Goal: Information Seeking & Learning: Learn about a topic

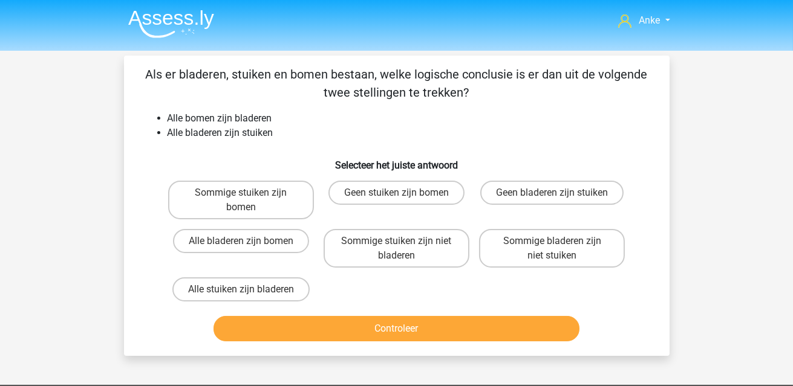
click at [386, 328] on button "Controleer" at bounding box center [396, 328] width 366 height 25
click at [374, 292] on div "Sommige stuiken zijn bomen Geen stuiken zijn bomen Geen bladeren zijn stuiken A…" at bounding box center [396, 241] width 467 height 131
click at [386, 253] on label "Sommige stuiken zijn niet bladeren" at bounding box center [397, 248] width 146 height 39
click at [396, 249] on input "Sommige stuiken zijn niet bladeren" at bounding box center [400, 245] width 8 height 8
radio input "true"
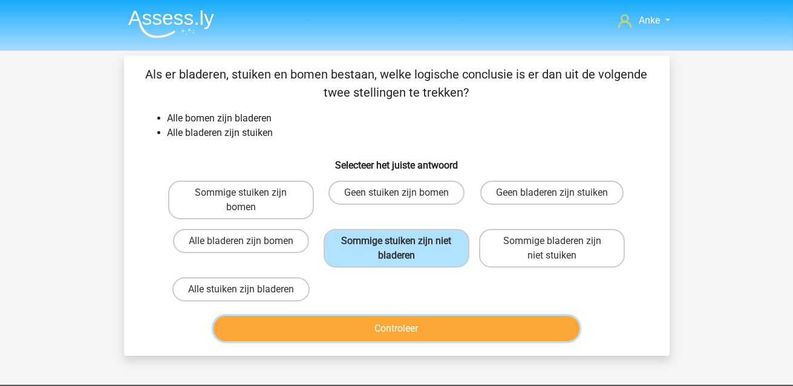
click at [438, 334] on button "Controleer" at bounding box center [396, 328] width 366 height 25
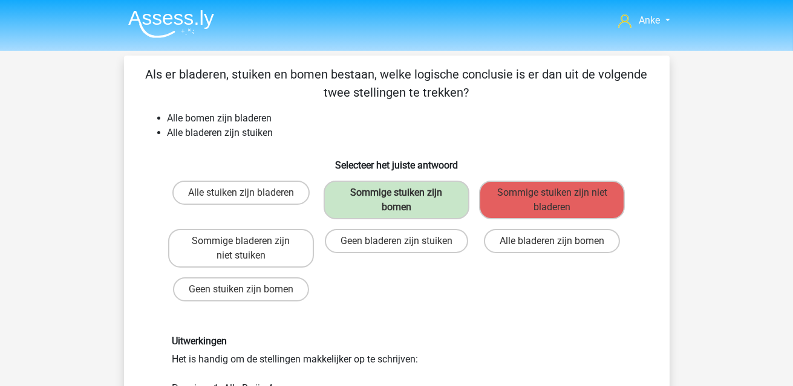
click at [152, 14] on img at bounding box center [171, 24] width 86 height 28
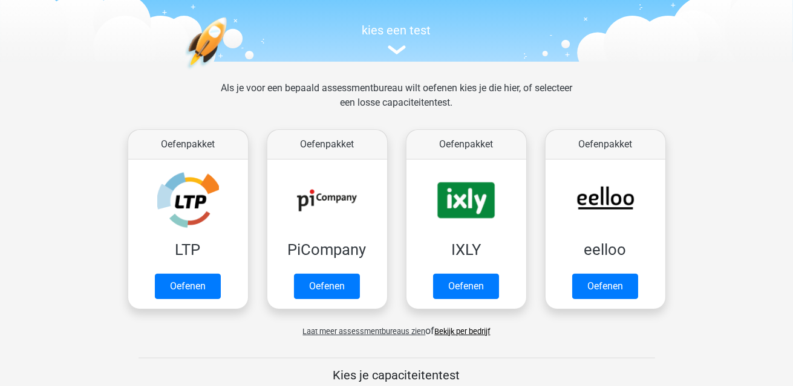
scroll to position [120, 0]
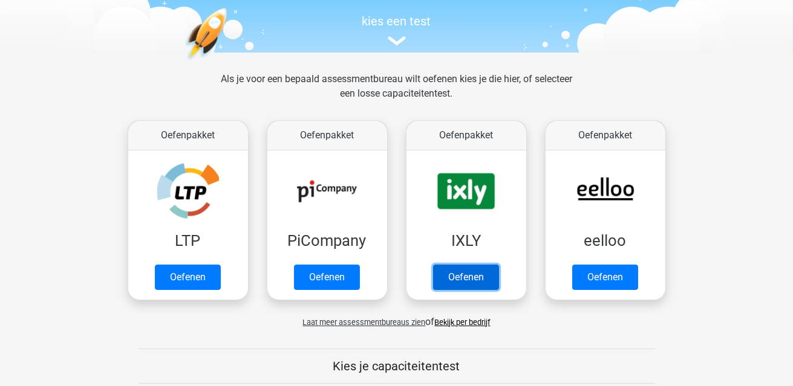
click at [466, 276] on link "Oefenen" at bounding box center [466, 277] width 66 height 25
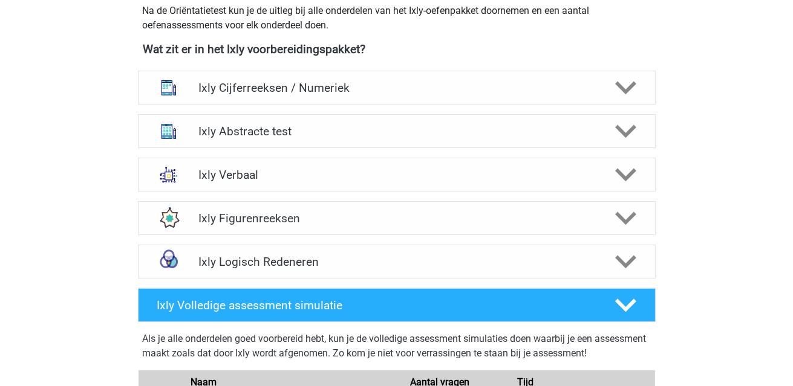
scroll to position [483, 0]
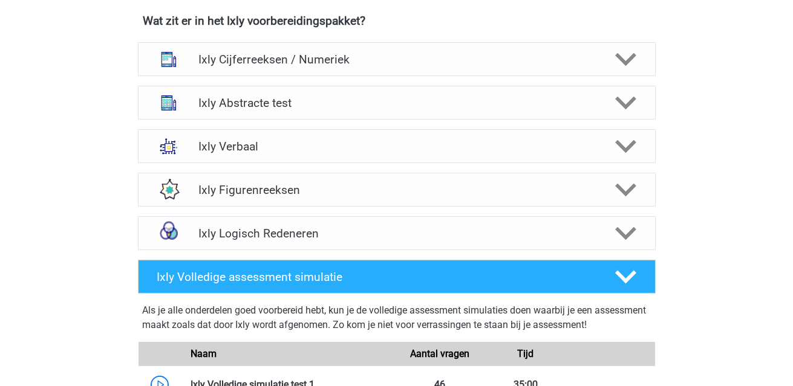
click at [623, 234] on polygon at bounding box center [625, 233] width 21 height 13
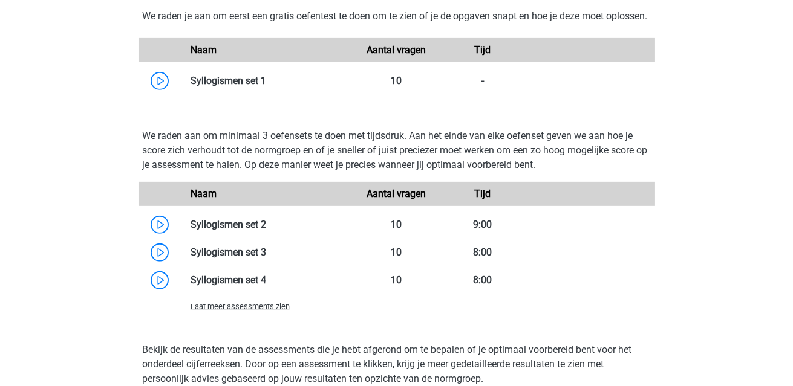
scroll to position [786, 0]
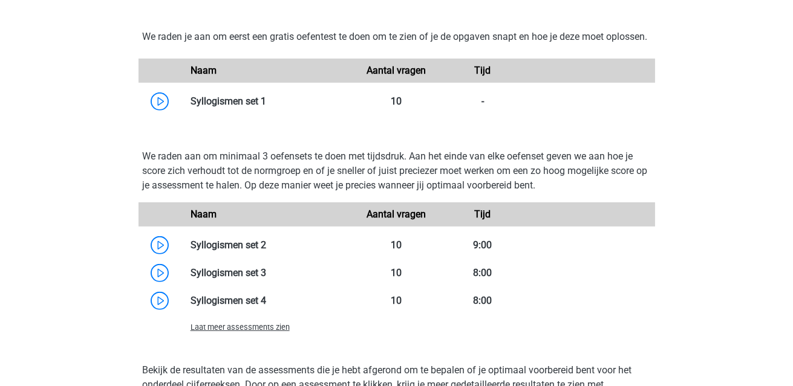
click at [266, 251] on link at bounding box center [266, 244] width 0 height 11
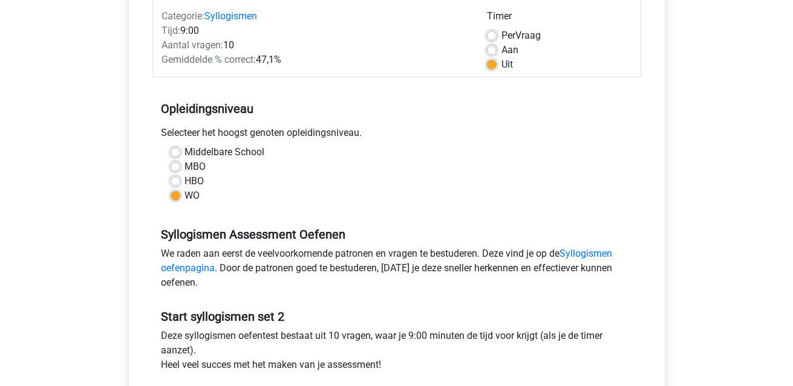
scroll to position [181, 0]
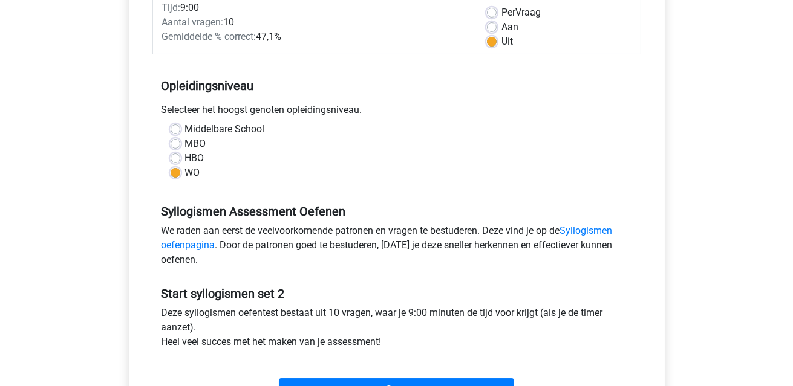
click at [185, 143] on label "MBO" at bounding box center [195, 144] width 21 height 15
click at [175, 143] on input "MBO" at bounding box center [176, 143] width 10 height 12
radio input "true"
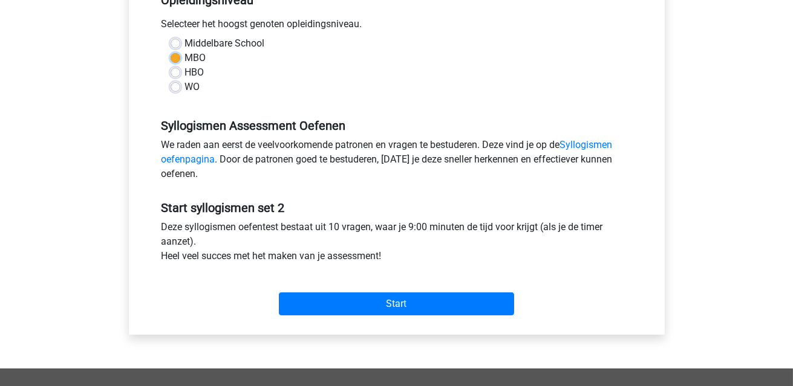
scroll to position [302, 0]
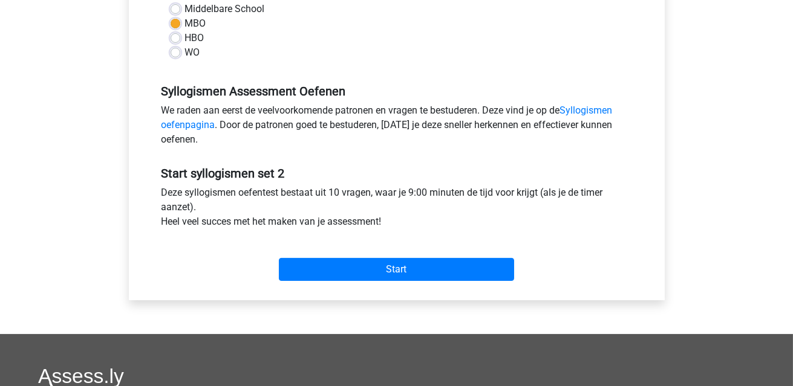
click at [596, 110] on link "Syllogismen oefenpagina" at bounding box center [386, 118] width 451 height 26
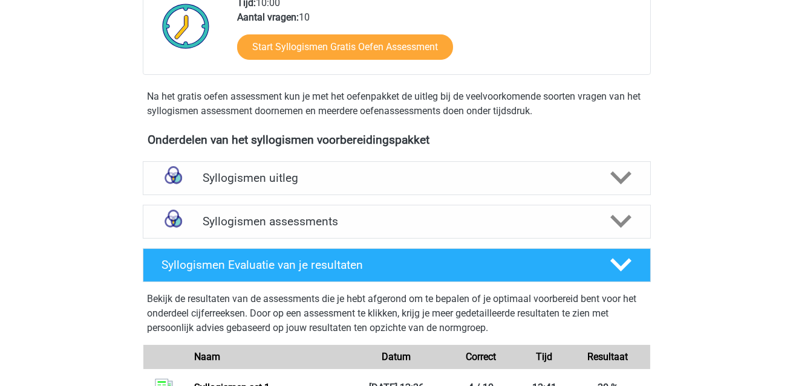
scroll to position [302, 0]
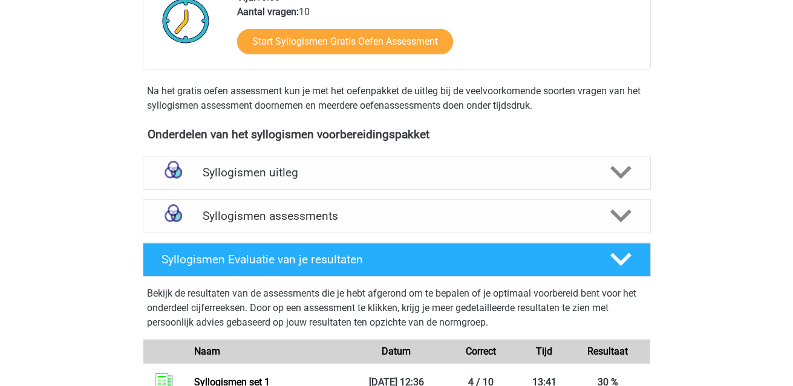
click at [623, 178] on icon at bounding box center [620, 172] width 21 height 21
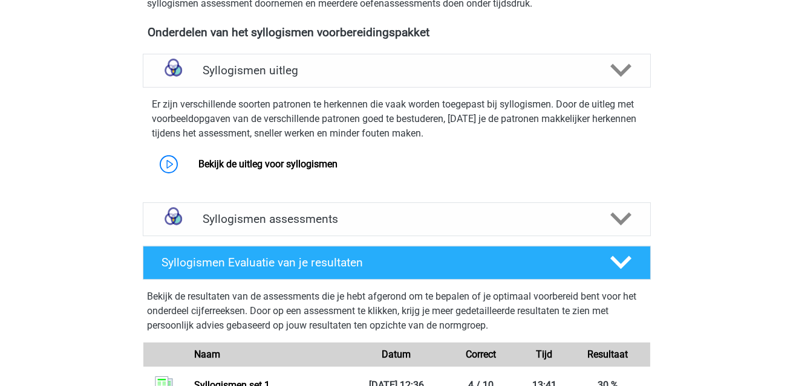
scroll to position [423, 0]
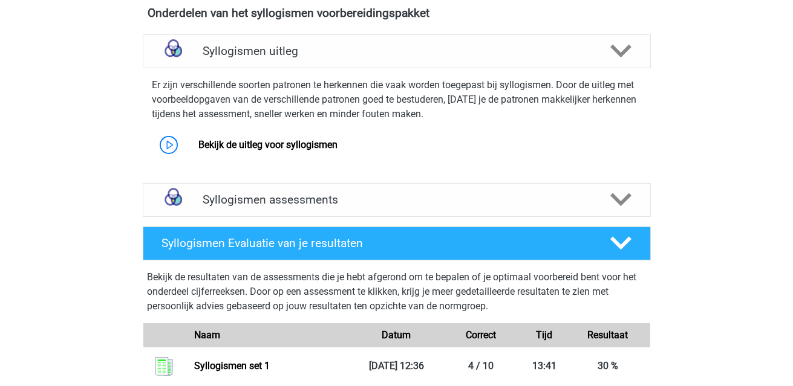
click at [217, 145] on link "Bekijk de uitleg voor syllogismen" at bounding box center [267, 144] width 139 height 11
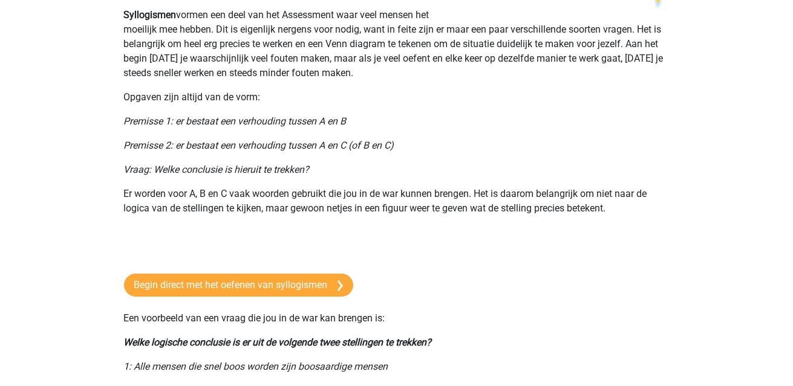
scroll to position [120, 0]
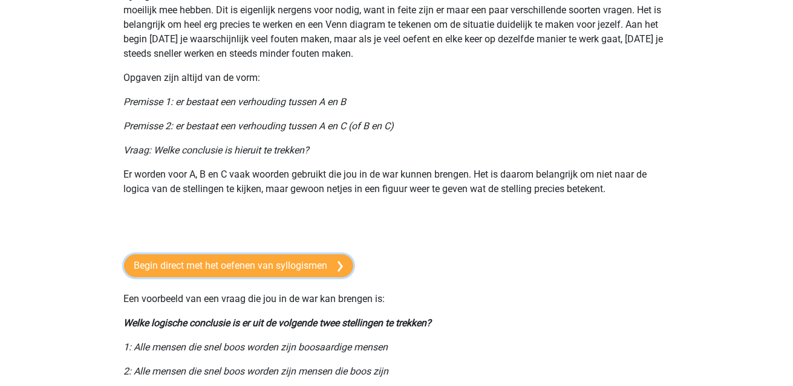
click at [172, 268] on link "Begin direct met het oefenen van syllogismen" at bounding box center [238, 266] width 229 height 23
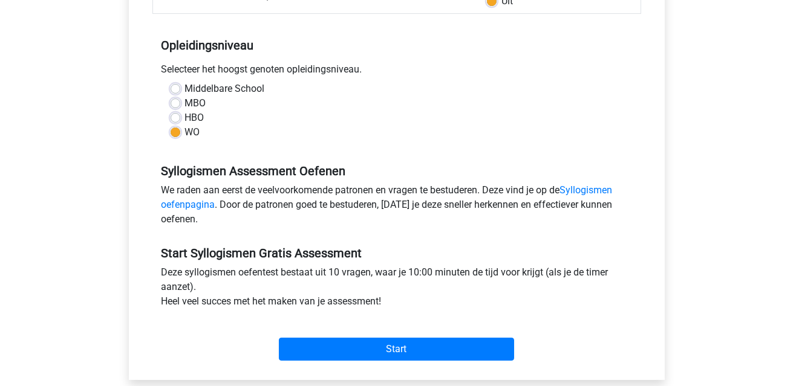
scroll to position [241, 0]
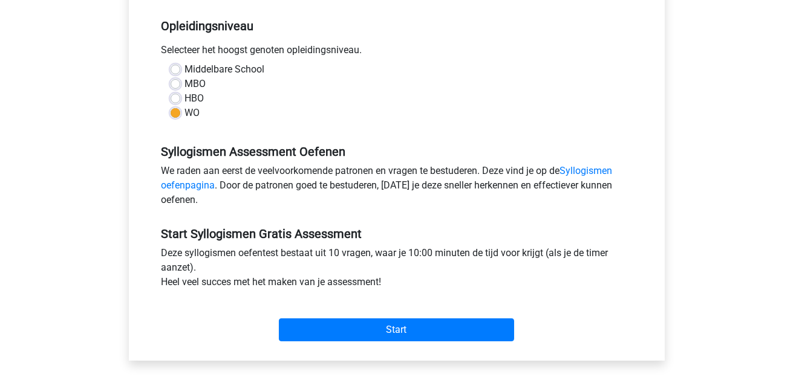
click at [594, 174] on link "Syllogismen oefenpagina" at bounding box center [386, 178] width 451 height 26
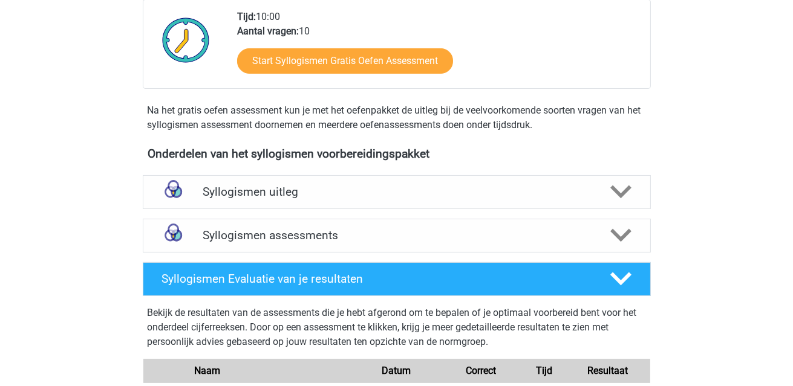
scroll to position [302, 0]
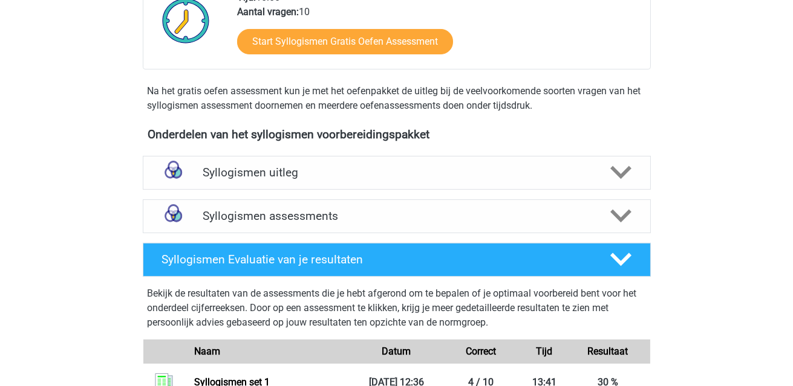
click at [614, 169] on polygon at bounding box center [620, 172] width 21 height 13
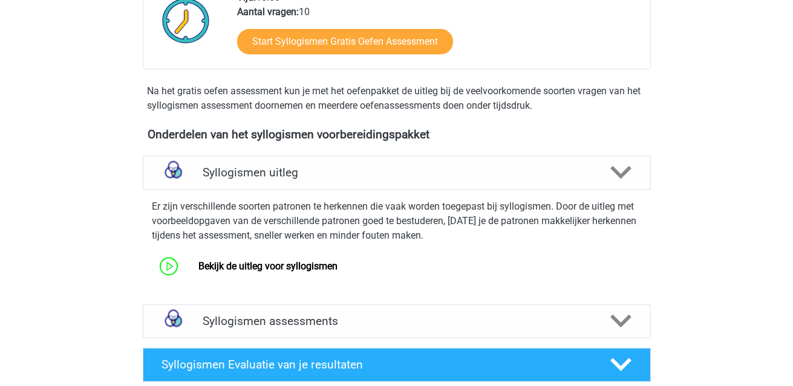
click at [270, 270] on link "Bekijk de uitleg voor syllogismen" at bounding box center [267, 266] width 139 height 11
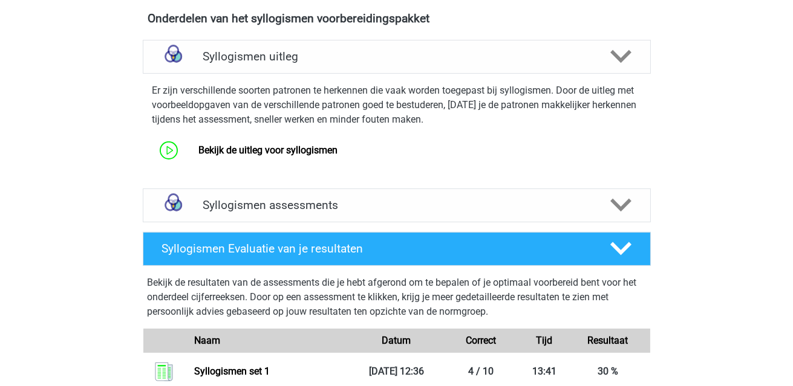
scroll to position [423, 0]
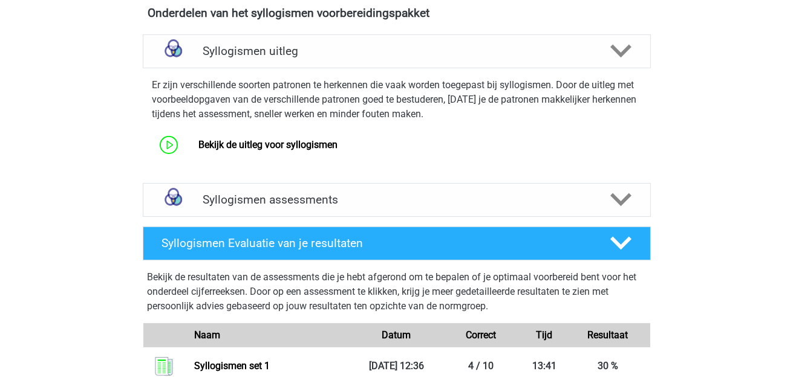
click at [392, 204] on h4 "Syllogismen assessments" at bounding box center [397, 200] width 388 height 14
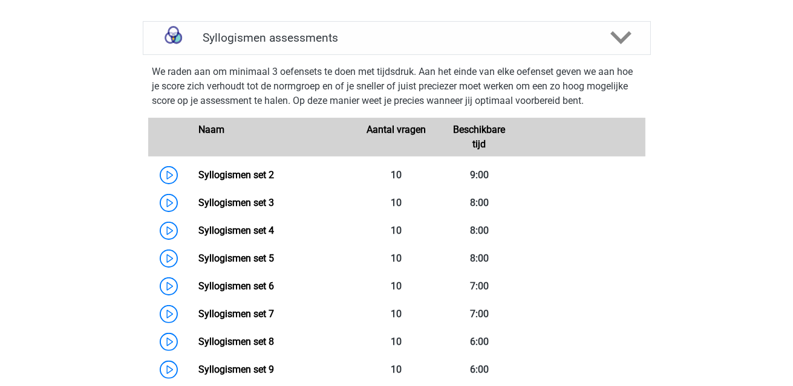
scroll to position [604, 0]
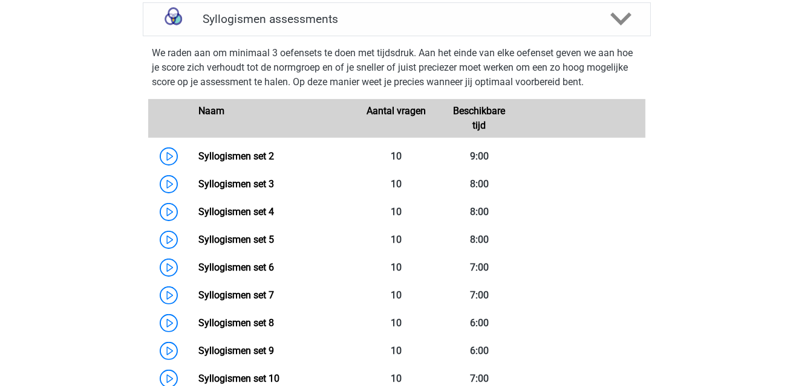
click at [247, 157] on link "Syllogismen set 2" at bounding box center [236, 156] width 76 height 11
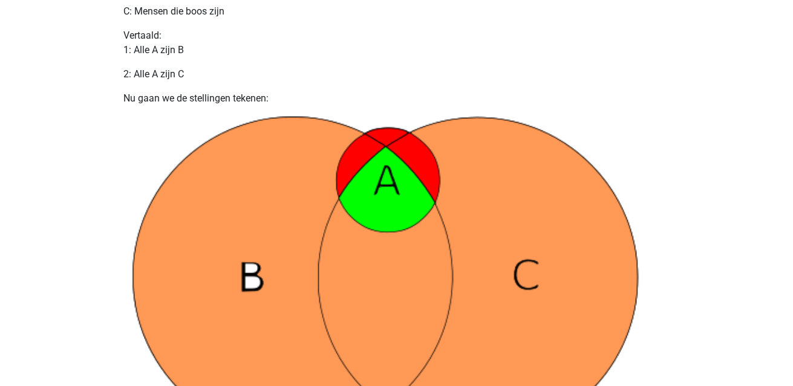
scroll to position [786, 0]
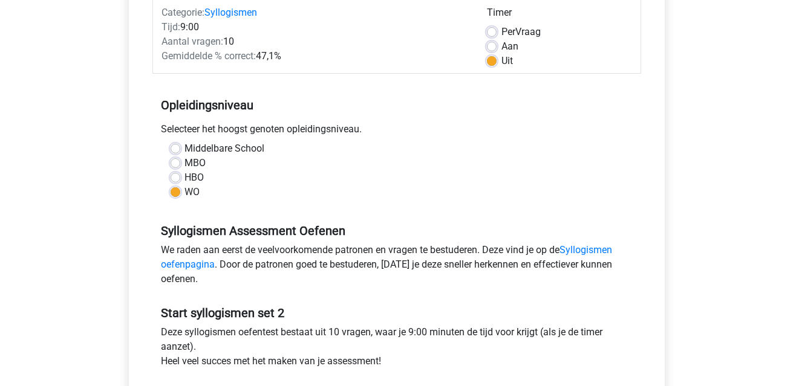
scroll to position [181, 0]
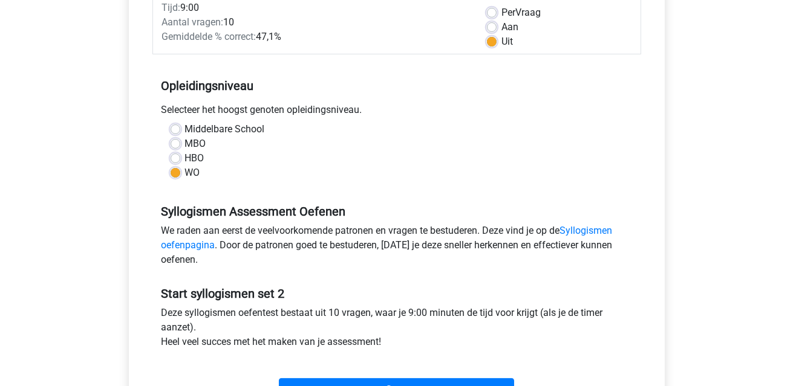
click at [185, 129] on label "Middelbare School" at bounding box center [225, 129] width 80 height 15
click at [174, 129] on input "Middelbare School" at bounding box center [176, 128] width 10 height 12
radio input "true"
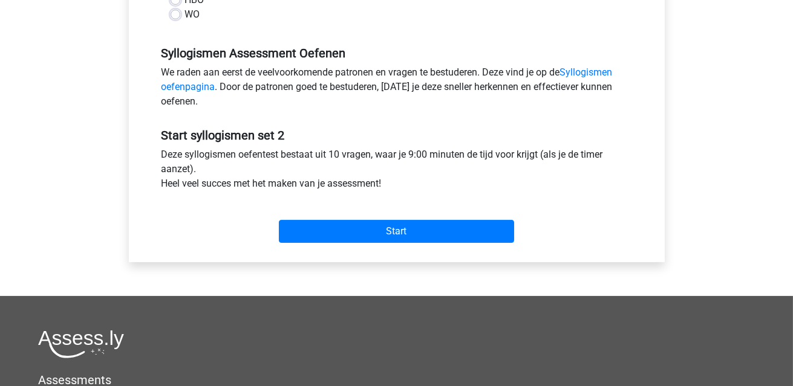
scroll to position [363, 0]
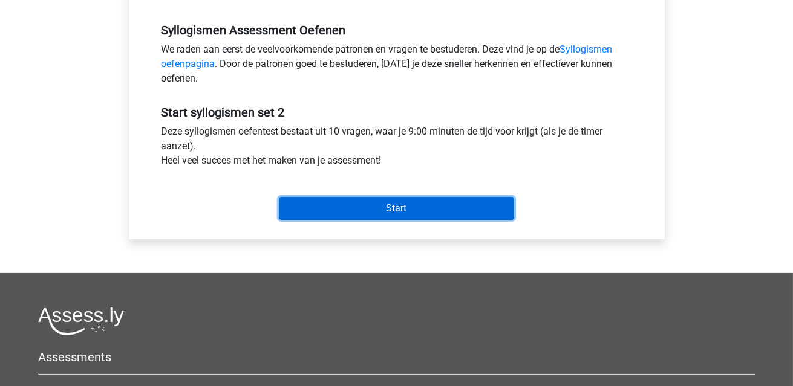
click at [386, 212] on input "Start" at bounding box center [396, 208] width 235 height 23
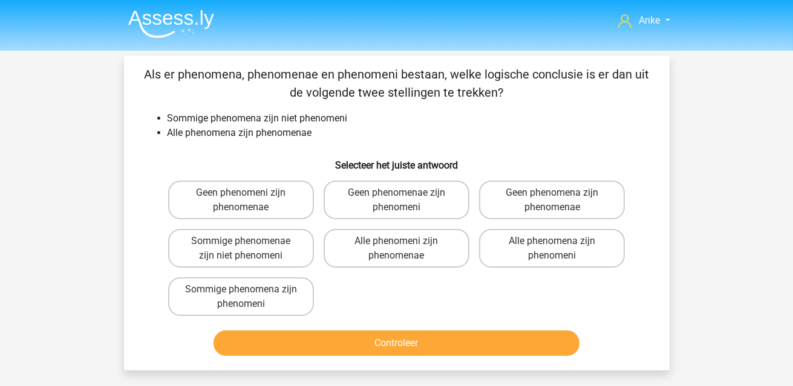
click at [272, 203] on label "Geen phenomeni zijn phenomenae" at bounding box center [241, 200] width 146 height 39
click at [249, 201] on input "Geen phenomeni zijn phenomenae" at bounding box center [245, 197] width 8 height 8
radio input "true"
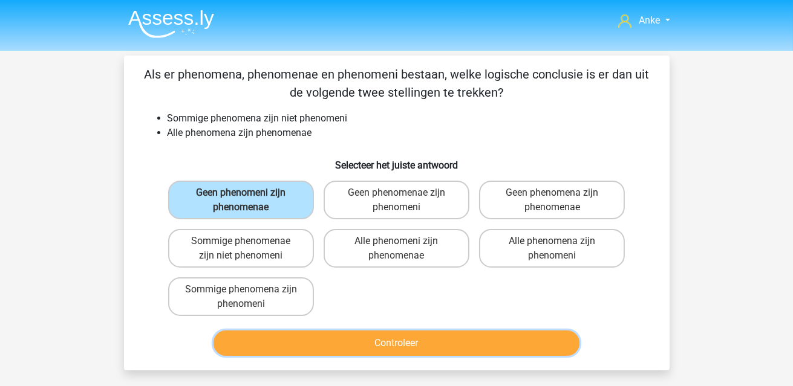
click at [415, 346] on button "Controleer" at bounding box center [396, 343] width 366 height 25
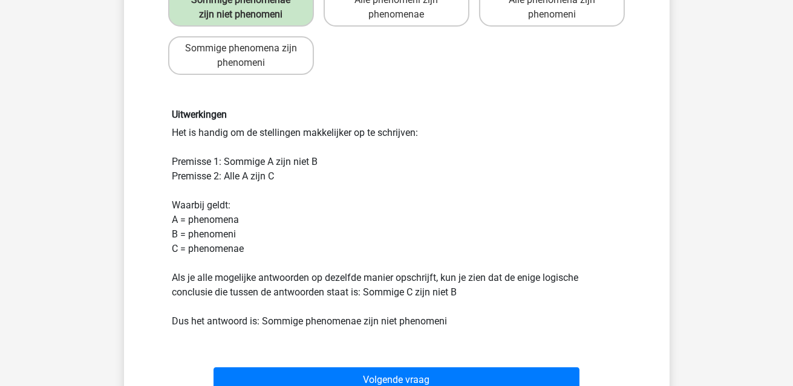
scroll to position [302, 0]
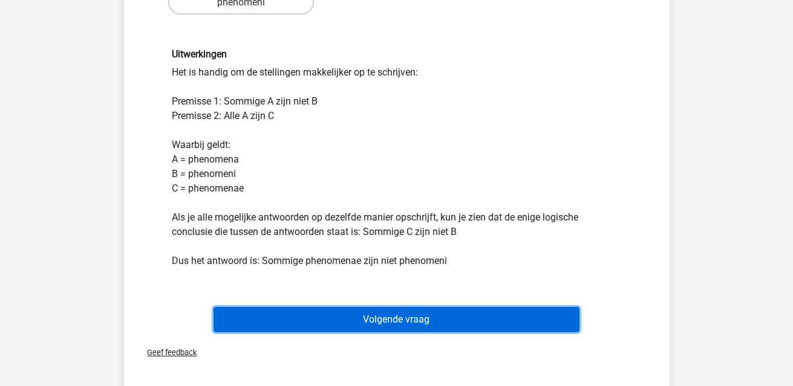
click at [429, 317] on button "Volgende vraag" at bounding box center [396, 319] width 366 height 25
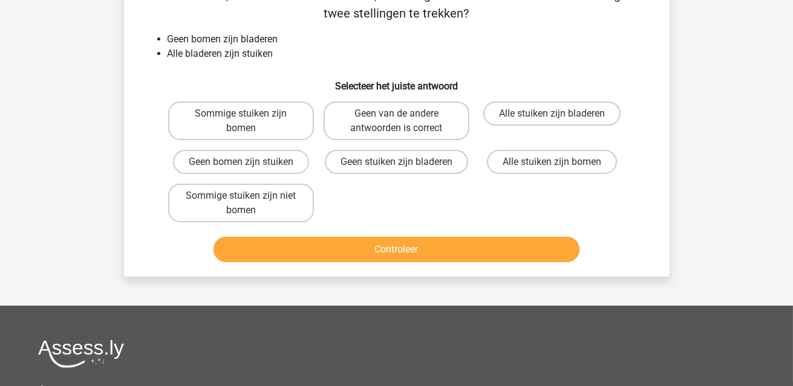
scroll to position [56, 0]
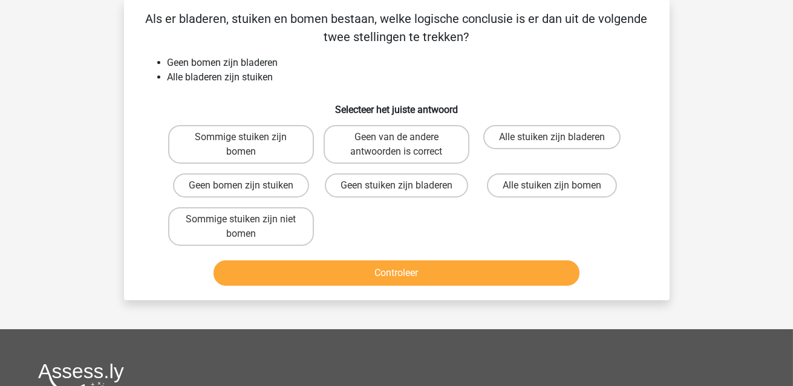
click at [276, 224] on label "Sommige stuiken zijn niet bomen" at bounding box center [241, 226] width 146 height 39
click at [249, 224] on input "Sommige stuiken zijn niet bomen" at bounding box center [245, 224] width 8 height 8
radio input "true"
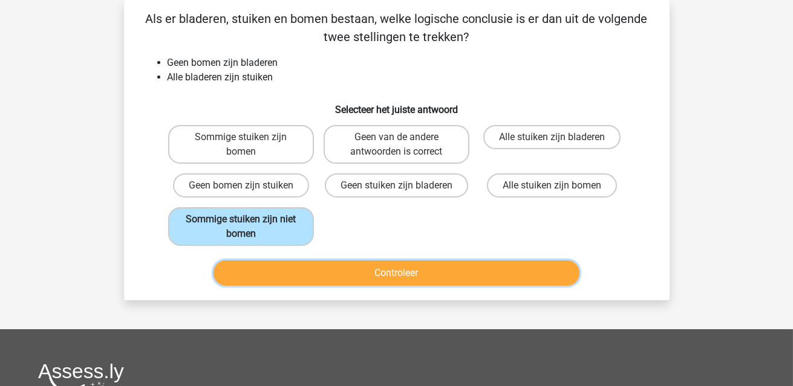
click at [391, 268] on button "Controleer" at bounding box center [396, 273] width 366 height 25
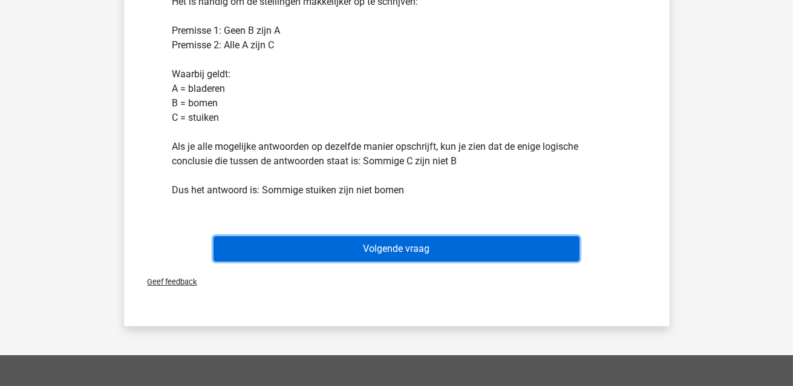
click at [429, 254] on button "Volgende vraag" at bounding box center [396, 248] width 366 height 25
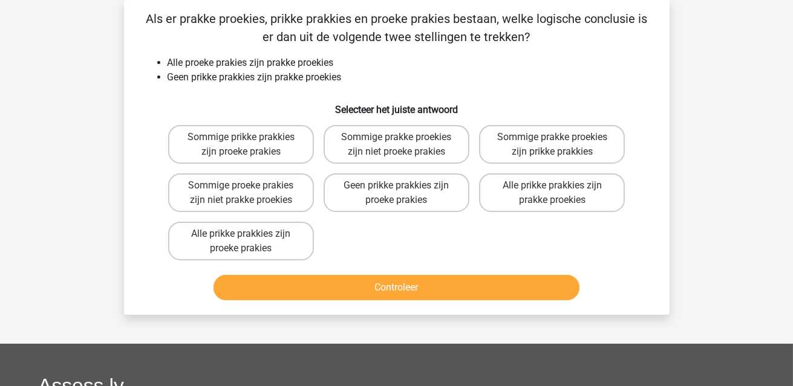
click at [260, 189] on label "Sommige proeke prakies zijn niet prakke proekies" at bounding box center [241, 193] width 146 height 39
click at [249, 189] on input "Sommige proeke prakies zijn niet prakke proekies" at bounding box center [245, 190] width 8 height 8
radio input "true"
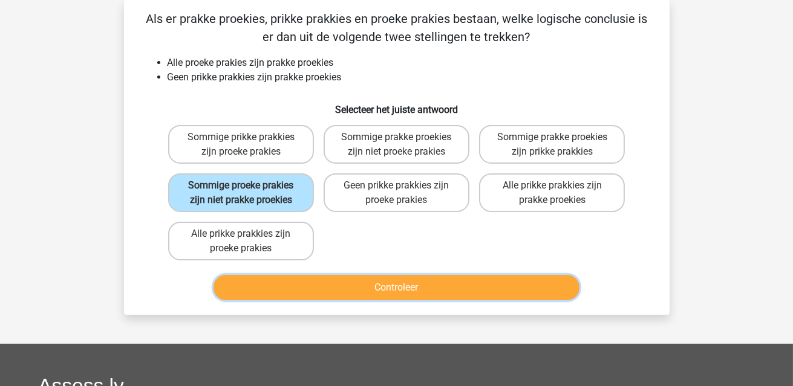
click at [406, 286] on button "Controleer" at bounding box center [396, 287] width 366 height 25
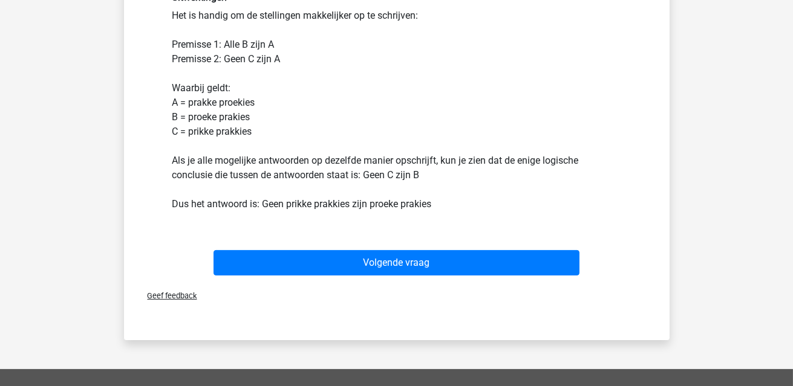
scroll to position [363, 0]
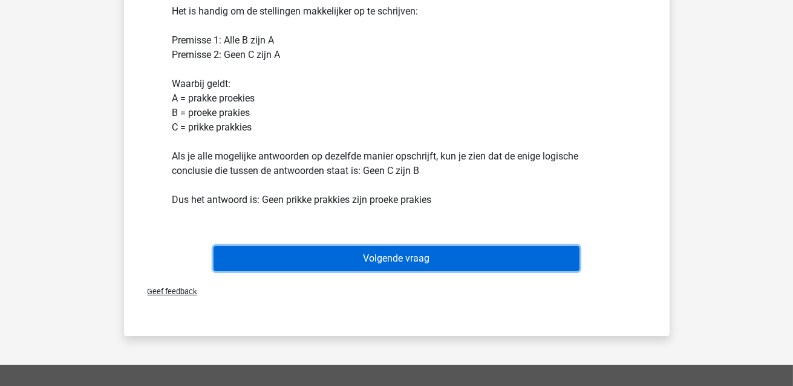
click at [403, 261] on button "Volgende vraag" at bounding box center [396, 258] width 366 height 25
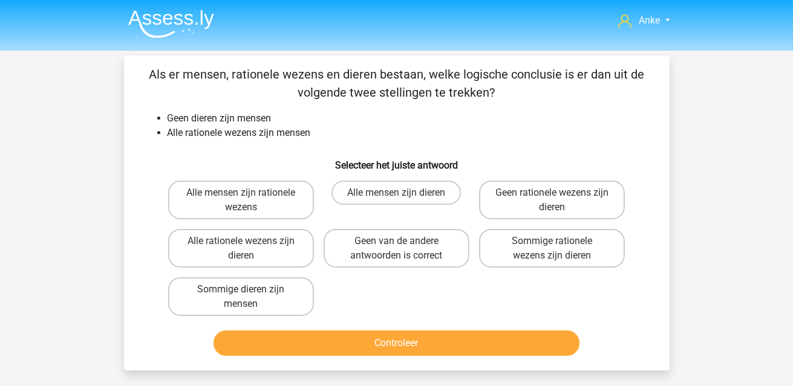
scroll to position [60, 0]
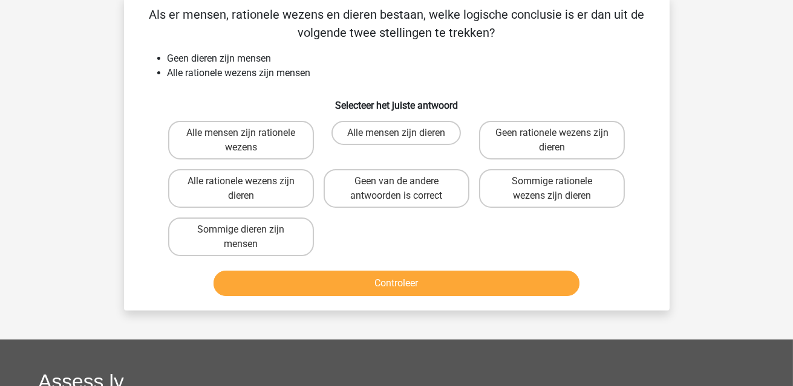
click at [576, 139] on label "Geen rationele wezens zijn dieren" at bounding box center [552, 140] width 146 height 39
click at [560, 139] on input "Geen rationele wezens zijn dieren" at bounding box center [556, 137] width 8 height 8
radio input "true"
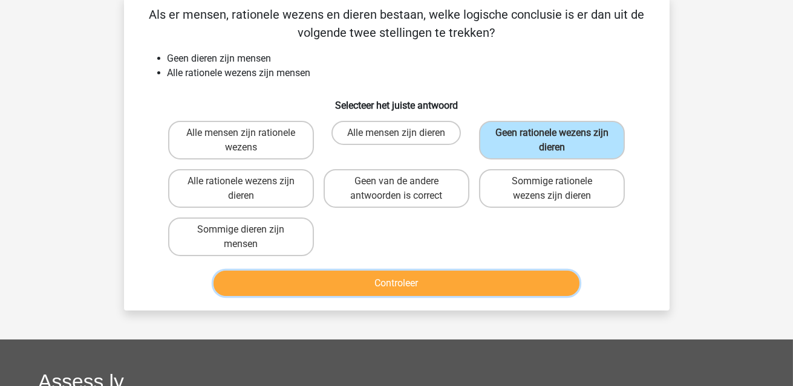
click at [536, 276] on button "Controleer" at bounding box center [396, 283] width 366 height 25
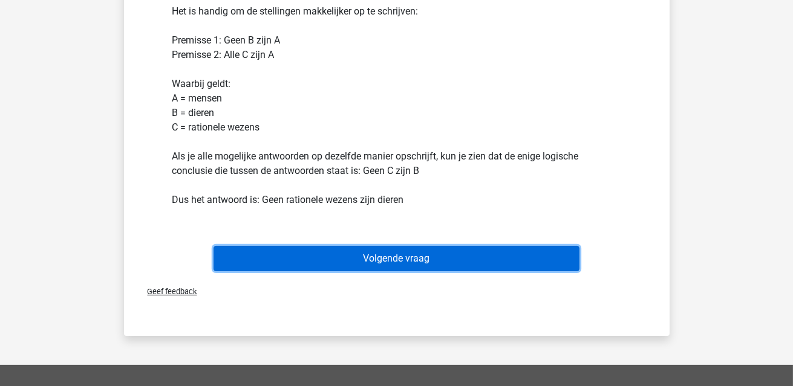
click at [437, 261] on button "Volgende vraag" at bounding box center [396, 258] width 366 height 25
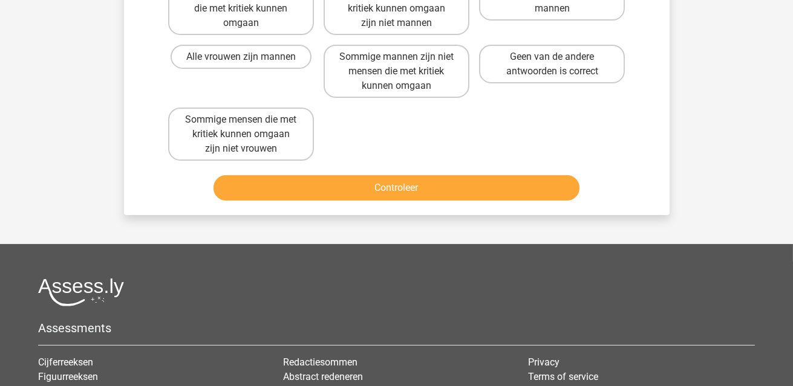
scroll to position [56, 0]
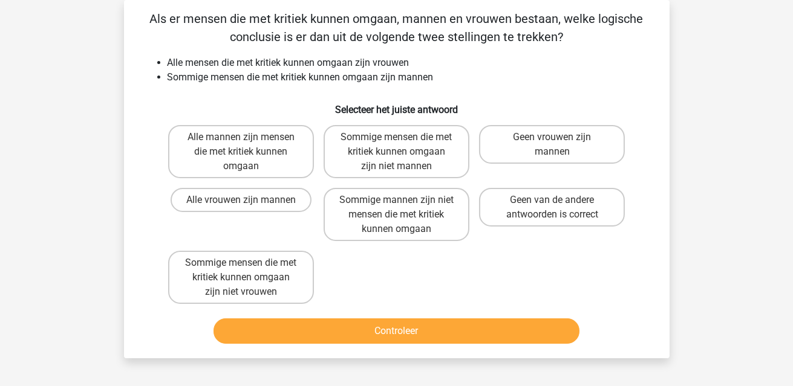
click at [414, 220] on label "Sommige mannen zijn niet mensen die met kritiek kunnen omgaan" at bounding box center [397, 214] width 146 height 53
click at [404, 208] on input "Sommige mannen zijn niet mensen die met kritiek kunnen omgaan" at bounding box center [400, 204] width 8 height 8
radio input "true"
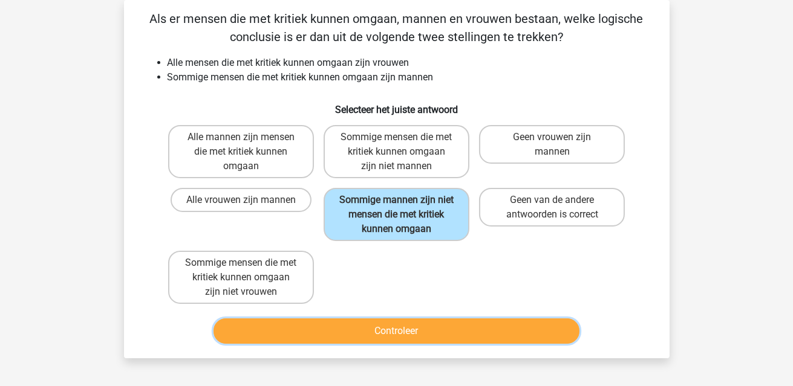
click at [415, 324] on button "Controleer" at bounding box center [396, 331] width 366 height 25
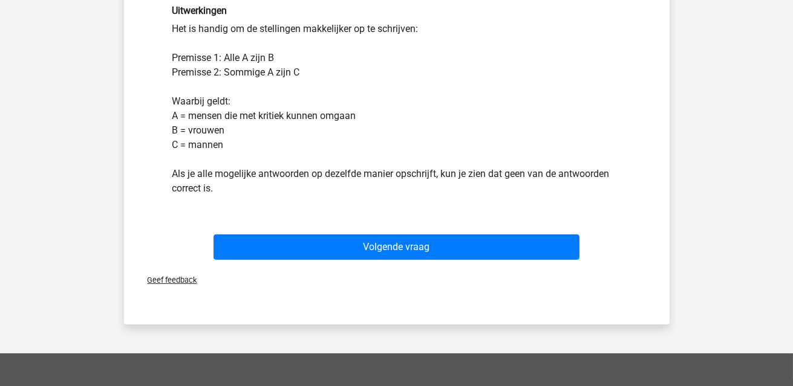
scroll to position [418, 0]
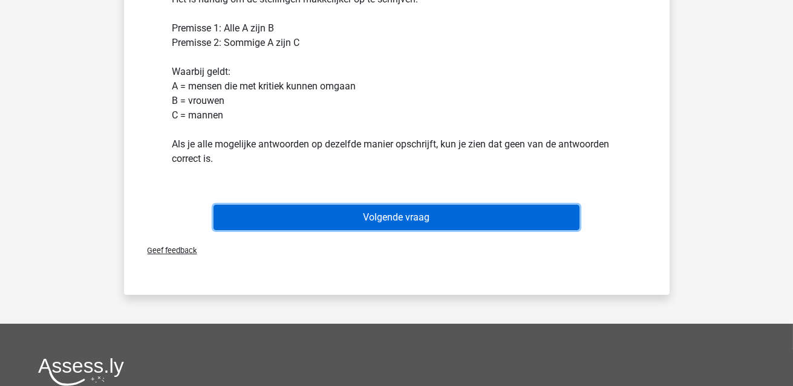
click at [405, 220] on button "Volgende vraag" at bounding box center [396, 217] width 366 height 25
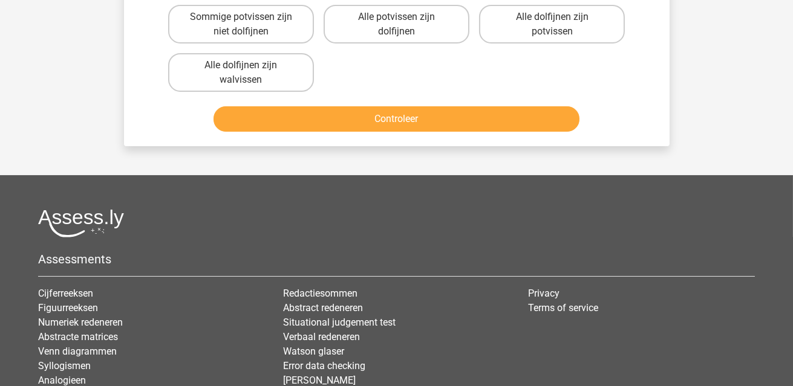
scroll to position [56, 0]
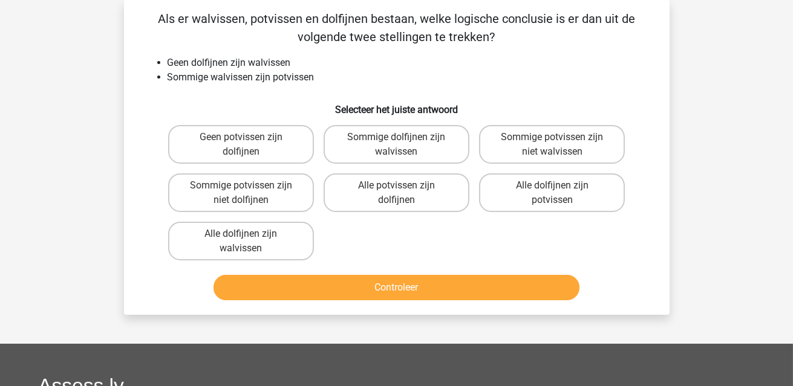
click at [256, 145] on label "Geen potvissen zijn dolfijnen" at bounding box center [241, 144] width 146 height 39
click at [249, 145] on input "Geen potvissen zijn dolfijnen" at bounding box center [245, 141] width 8 height 8
radio input "true"
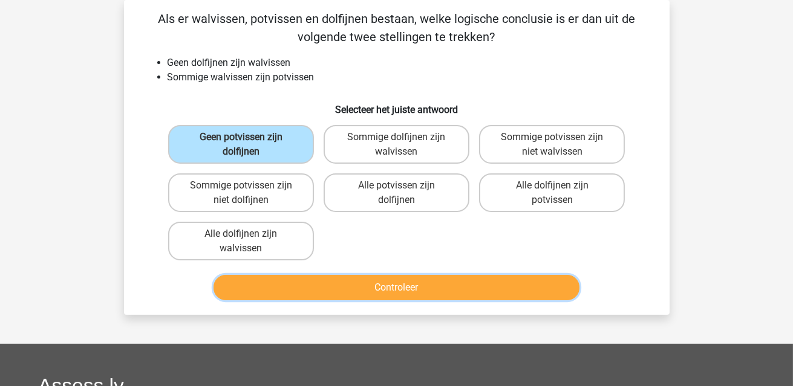
click at [391, 286] on button "Controleer" at bounding box center [396, 287] width 366 height 25
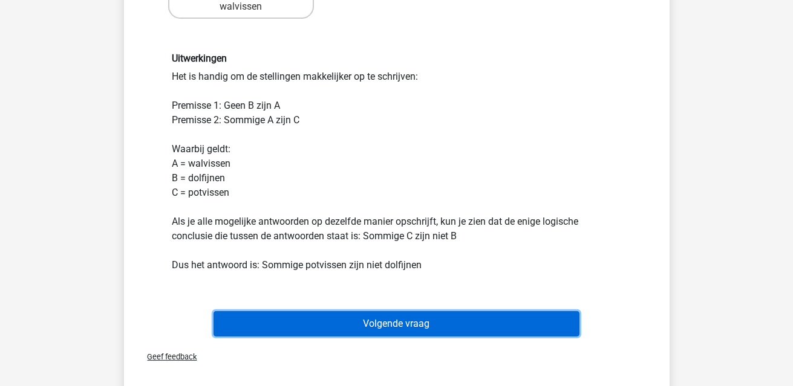
click at [417, 321] on button "Volgende vraag" at bounding box center [396, 323] width 366 height 25
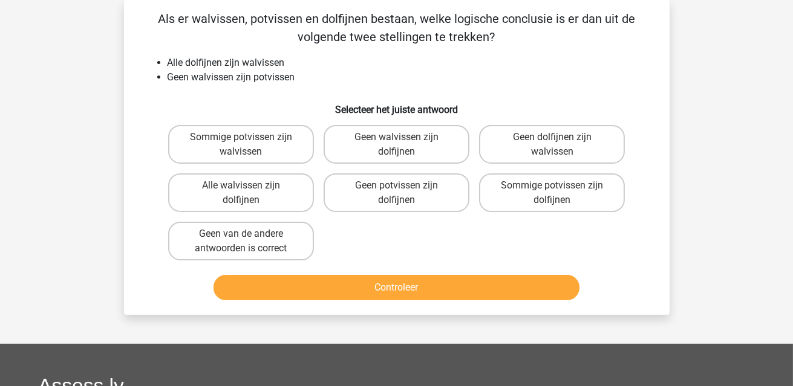
click at [434, 200] on label "Geen potvissen zijn dolfijnen" at bounding box center [397, 193] width 146 height 39
click at [404, 194] on input "Geen potvissen zijn dolfijnen" at bounding box center [400, 190] width 8 height 8
radio input "true"
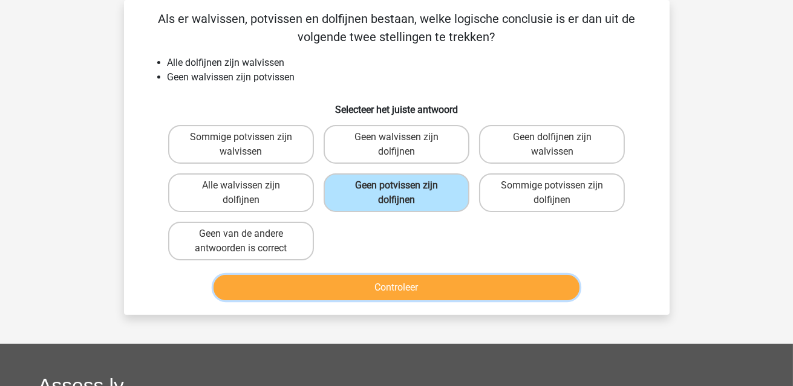
click at [444, 285] on button "Controleer" at bounding box center [396, 287] width 366 height 25
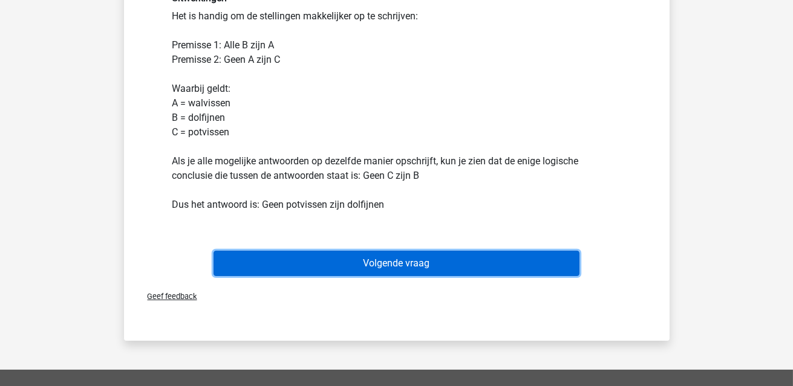
click at [449, 265] on button "Volgende vraag" at bounding box center [396, 263] width 366 height 25
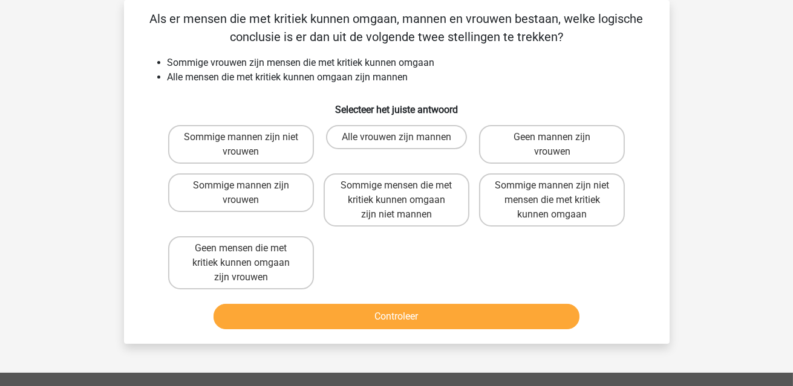
click at [270, 200] on label "Sommige mannen zijn vrouwen" at bounding box center [241, 193] width 146 height 39
click at [249, 194] on input "Sommige mannen zijn vrouwen" at bounding box center [245, 190] width 8 height 8
radio input "true"
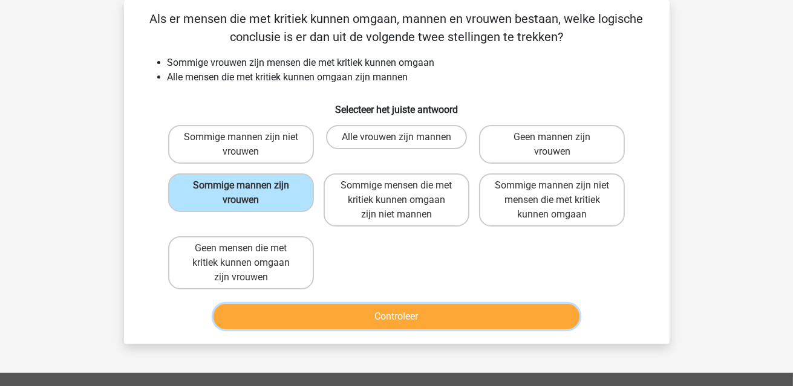
click at [382, 319] on button "Controleer" at bounding box center [396, 316] width 366 height 25
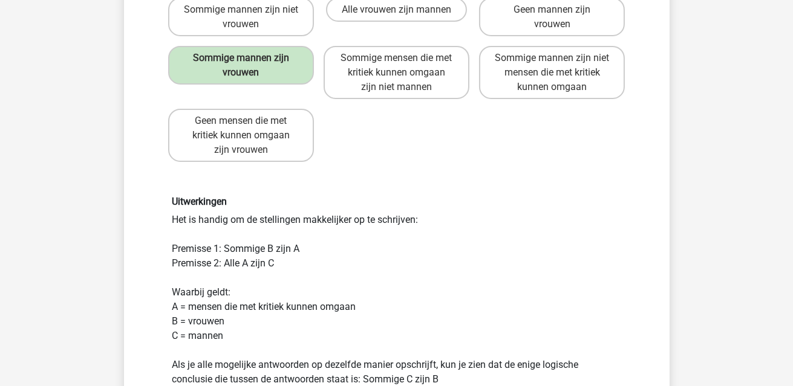
scroll to position [298, 0]
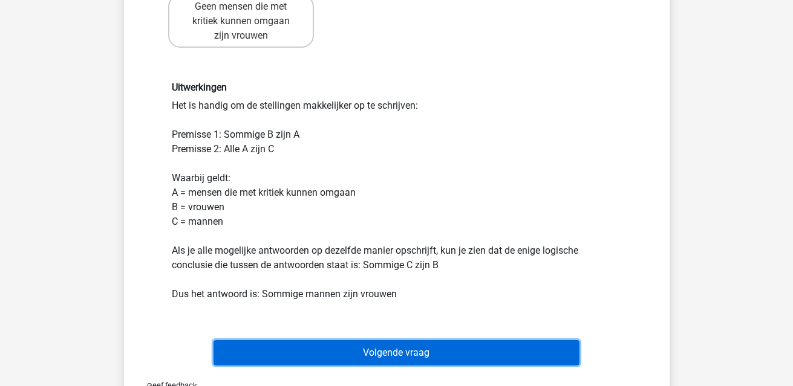
click at [428, 347] on button "Volgende vraag" at bounding box center [396, 352] width 366 height 25
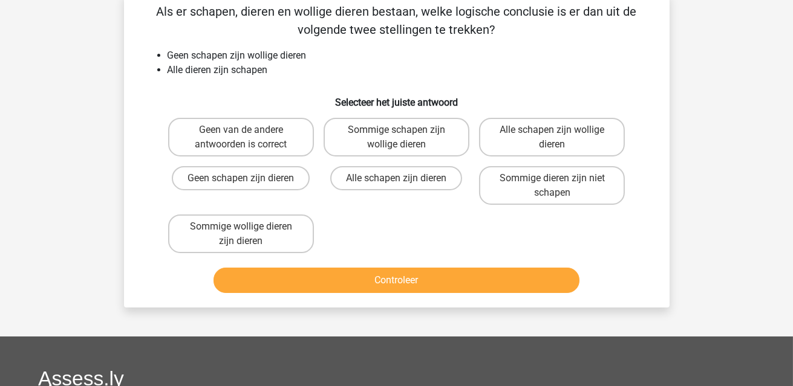
scroll to position [56, 0]
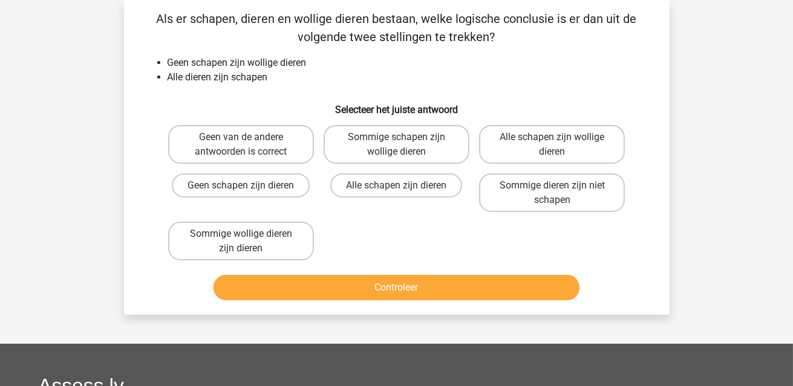
click at [245, 145] on label "Geen van de andere antwoorden is correct" at bounding box center [241, 144] width 146 height 39
click at [245, 145] on input "Geen van de andere antwoorden is correct" at bounding box center [245, 141] width 8 height 8
radio input "true"
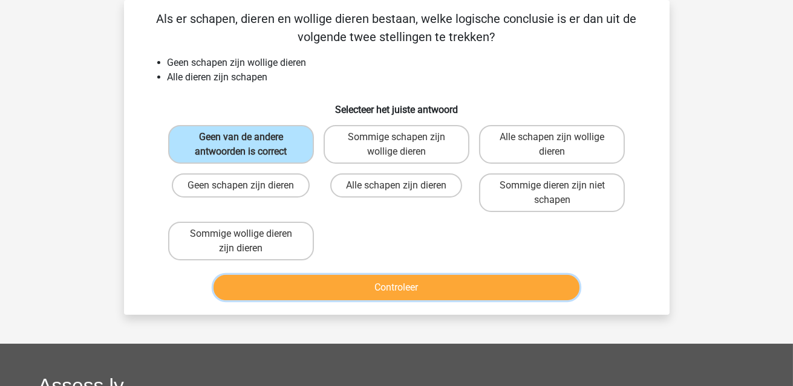
click at [371, 287] on button "Controleer" at bounding box center [396, 287] width 366 height 25
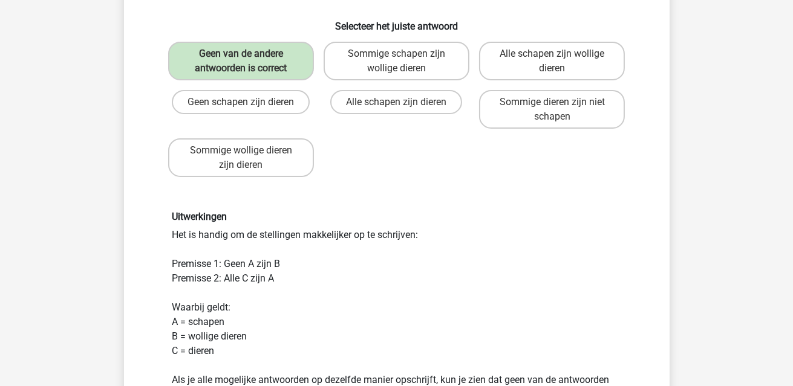
scroll to position [237, 0]
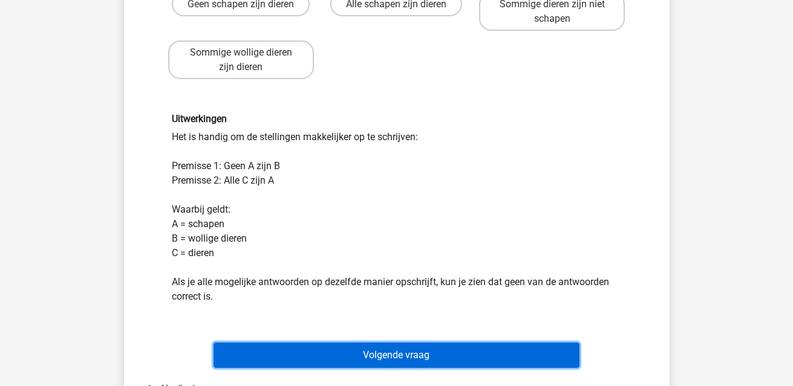
click at [493, 349] on button "Volgende vraag" at bounding box center [396, 355] width 366 height 25
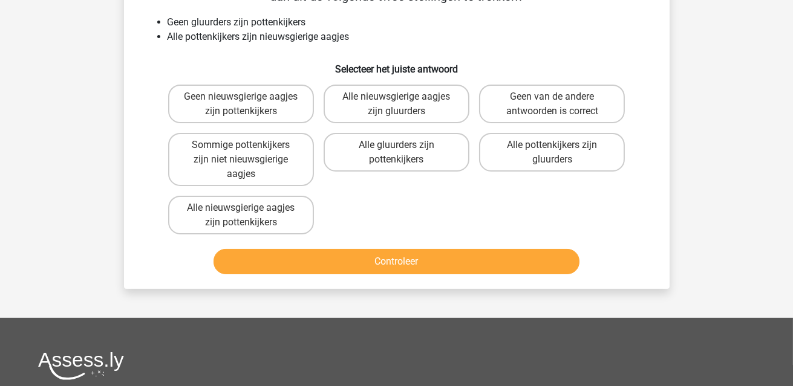
scroll to position [56, 0]
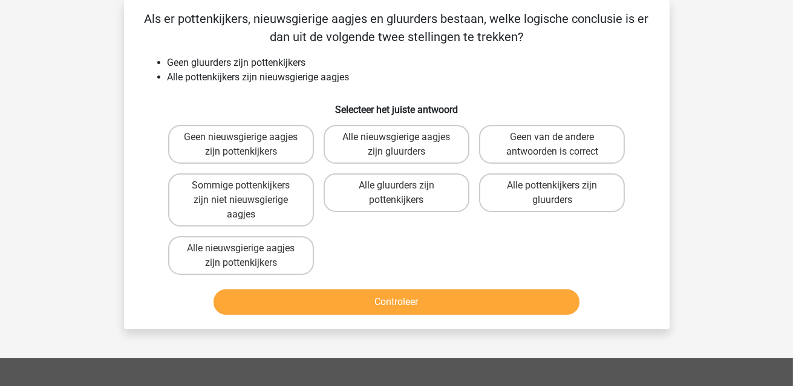
click at [540, 142] on label "Geen van de andere antwoorden is correct" at bounding box center [552, 144] width 146 height 39
click at [552, 142] on input "Geen van de andere antwoorden is correct" at bounding box center [556, 141] width 8 height 8
radio input "true"
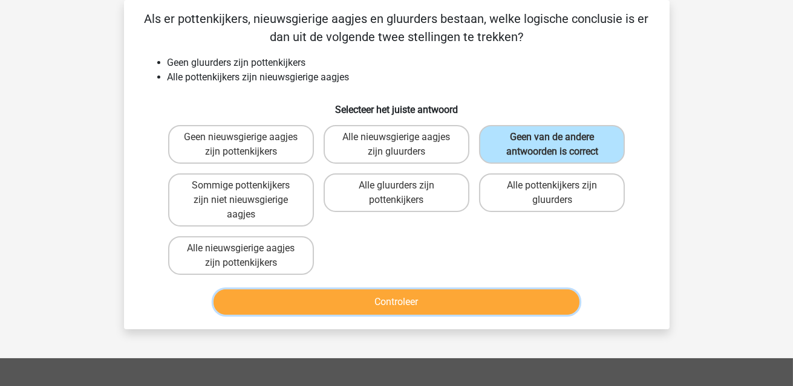
click at [503, 305] on button "Controleer" at bounding box center [396, 302] width 366 height 25
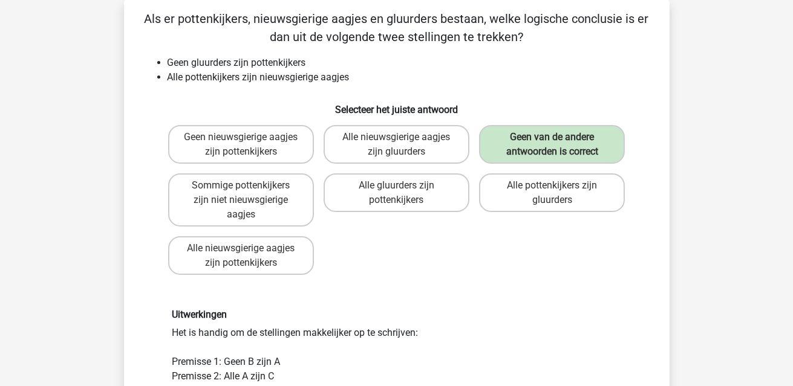
scroll to position [237, 0]
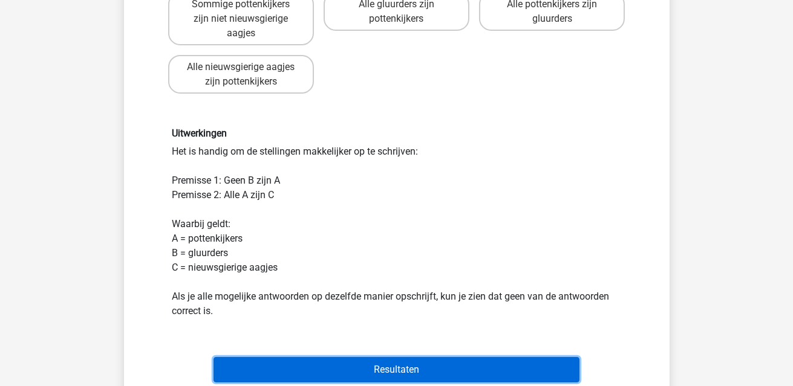
click at [454, 365] on button "Resultaten" at bounding box center [396, 369] width 366 height 25
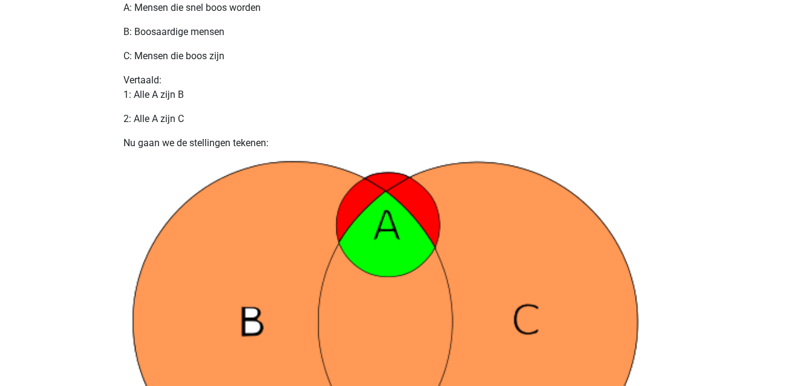
scroll to position [604, 0]
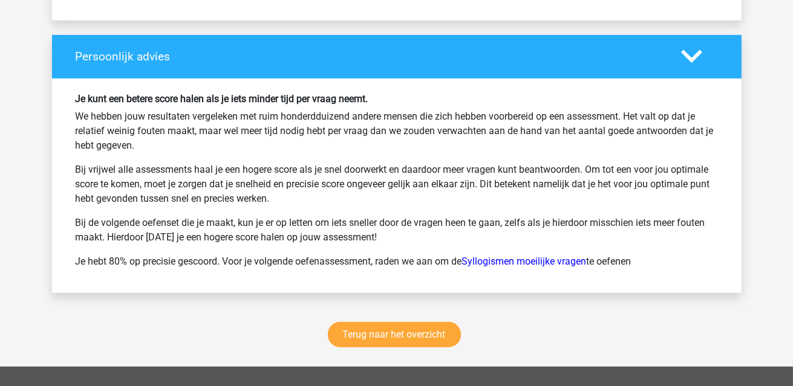
scroll to position [1572, 0]
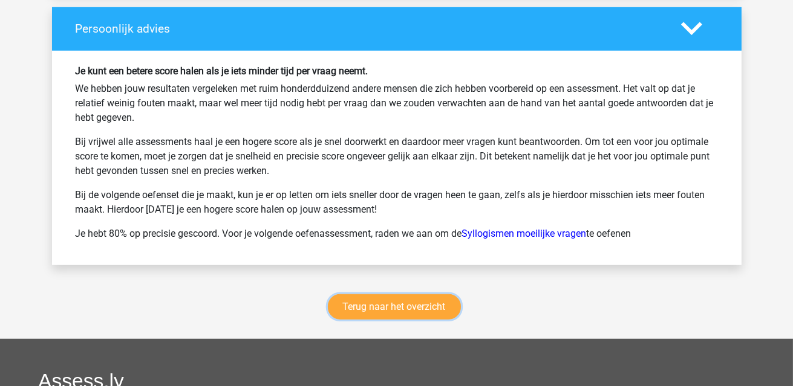
click at [394, 294] on link "Terug naar het overzicht" at bounding box center [394, 306] width 133 height 25
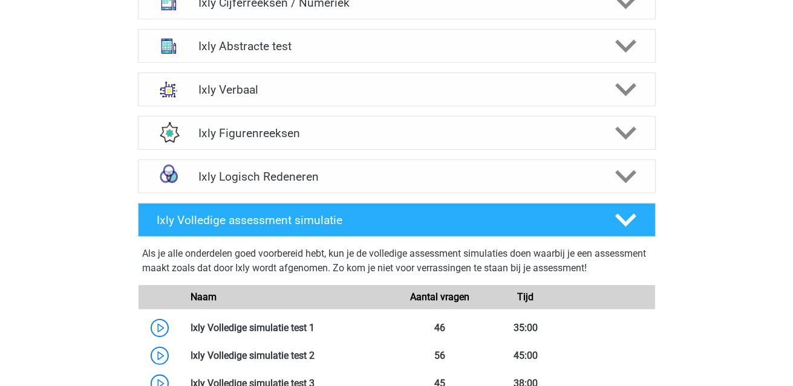
scroll to position [544, 0]
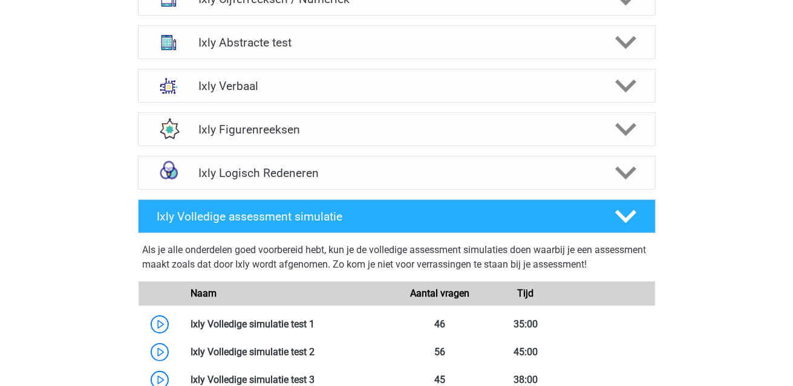
click at [435, 179] on div "Ixly Logisch Redeneren" at bounding box center [397, 173] width 518 height 34
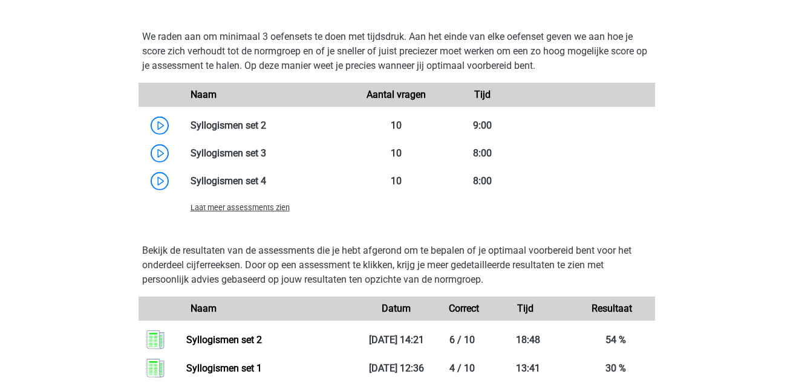
scroll to position [907, 0]
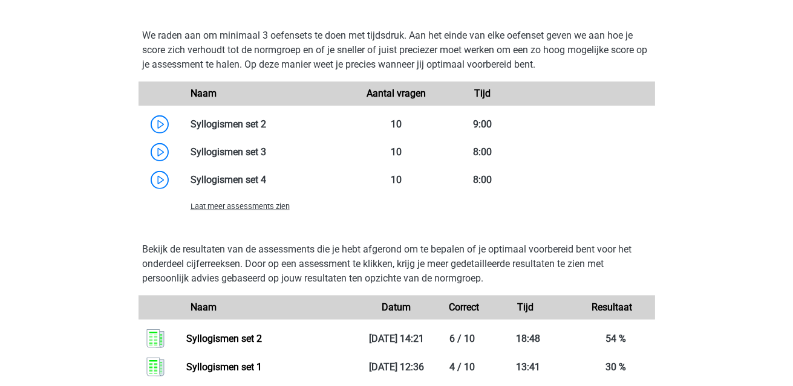
click at [266, 130] on link at bounding box center [266, 124] width 0 height 11
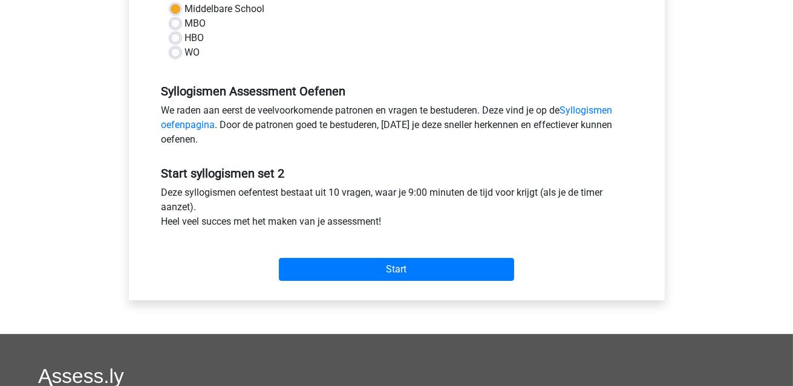
scroll to position [302, 0]
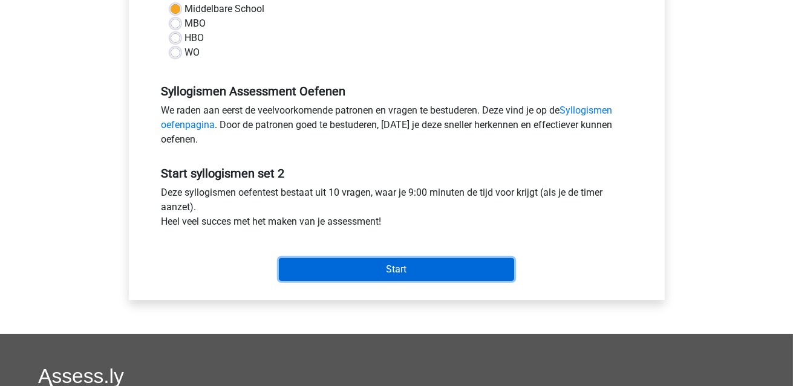
click at [437, 267] on input "Start" at bounding box center [396, 269] width 235 height 23
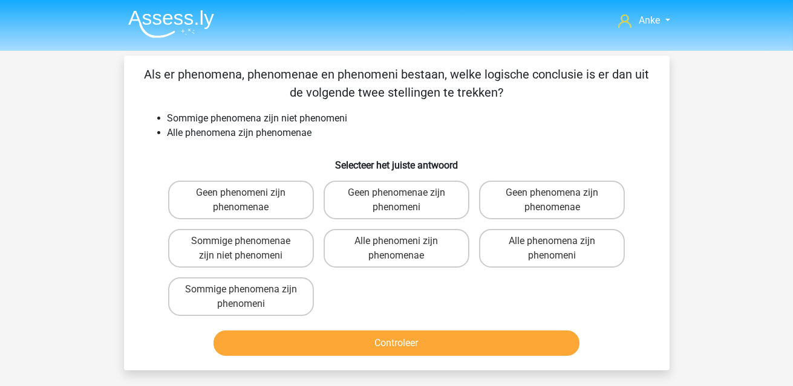
click at [256, 291] on label "Sommige phenomena zijn phenomeni" at bounding box center [241, 297] width 146 height 39
click at [249, 291] on input "Sommige phenomena zijn phenomeni" at bounding box center [245, 294] width 8 height 8
radio input "true"
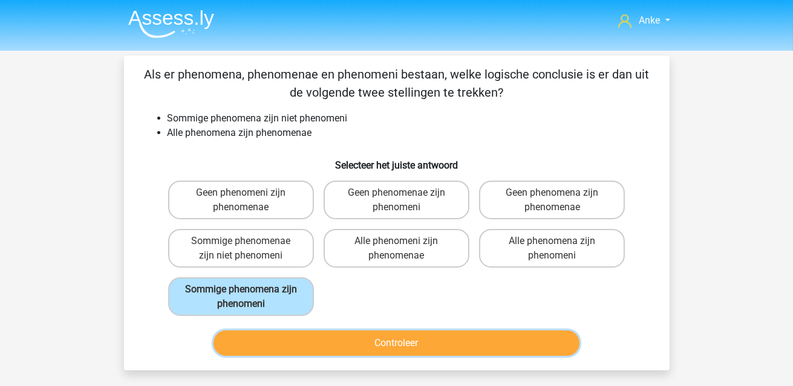
click at [305, 342] on button "Controleer" at bounding box center [396, 343] width 366 height 25
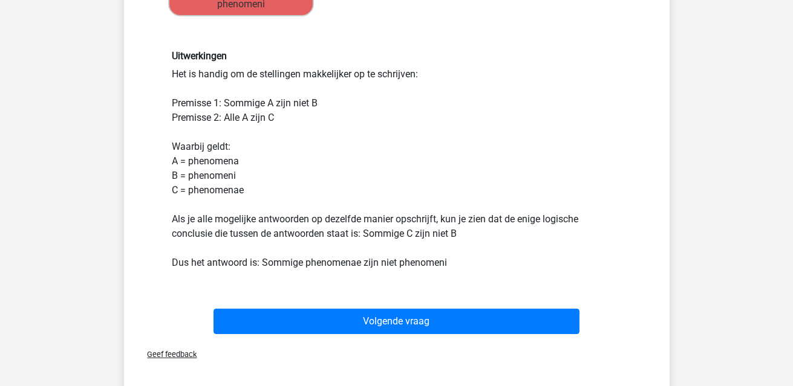
scroll to position [302, 0]
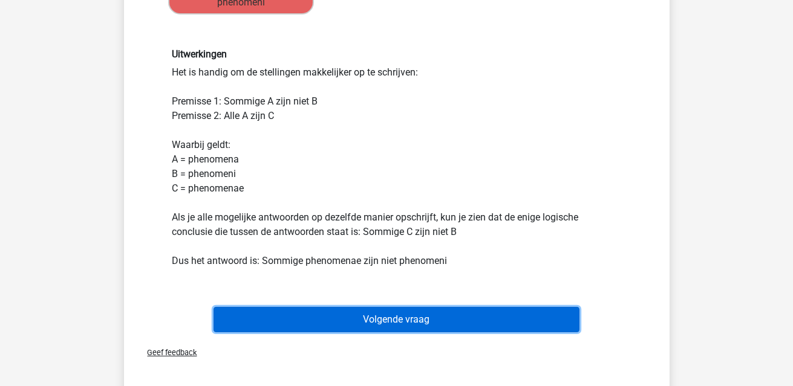
click at [414, 326] on button "Volgende vraag" at bounding box center [396, 319] width 366 height 25
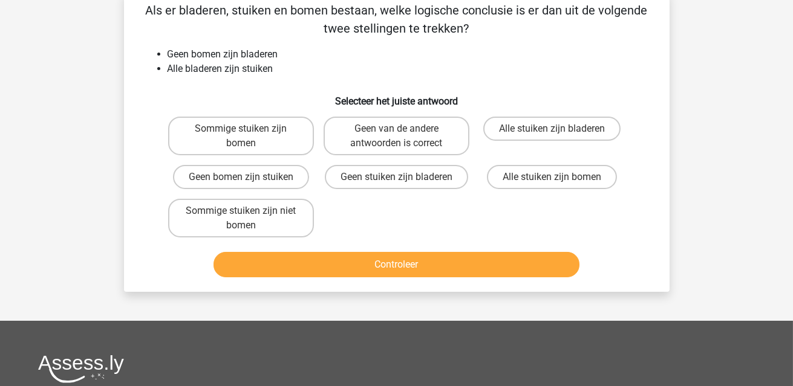
scroll to position [56, 0]
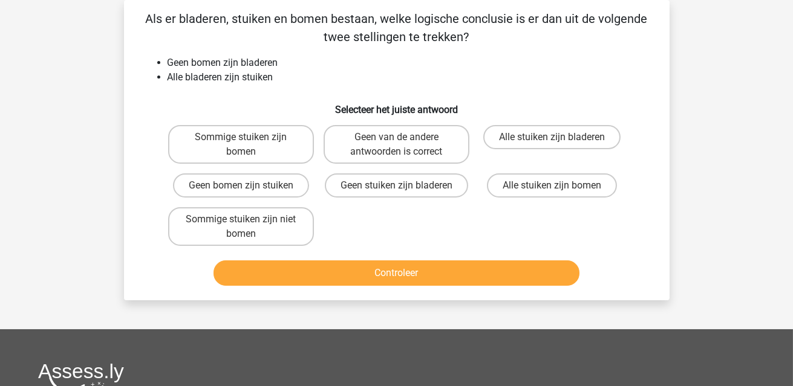
drag, startPoint x: 251, startPoint y: 231, endPoint x: 268, endPoint y: 239, distance: 18.7
click at [251, 231] on label "Sommige stuiken zijn niet bomen" at bounding box center [241, 226] width 146 height 39
click at [249, 227] on input "Sommige stuiken zijn niet bomen" at bounding box center [245, 224] width 8 height 8
radio input "true"
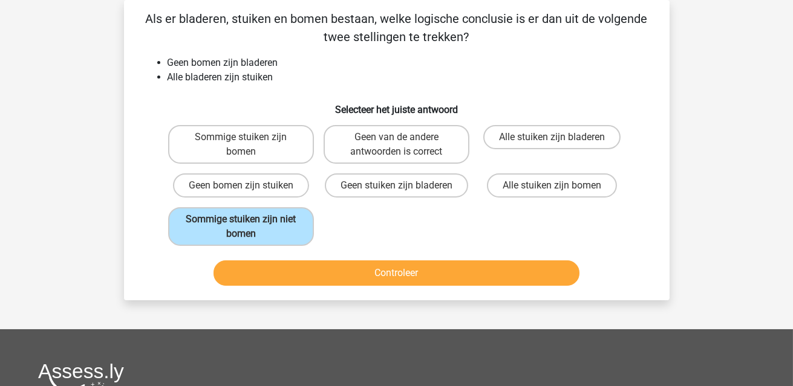
click at [391, 288] on div "Als er bladeren, stuiken en bomen bestaan, welke logische conclusie is er dan u…" at bounding box center [396, 150] width 545 height 301
click at [404, 275] on button "Controleer" at bounding box center [396, 273] width 366 height 25
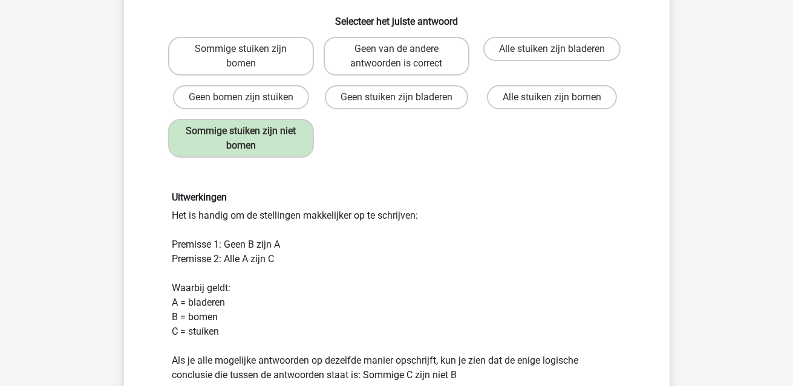
scroll to position [298, 0]
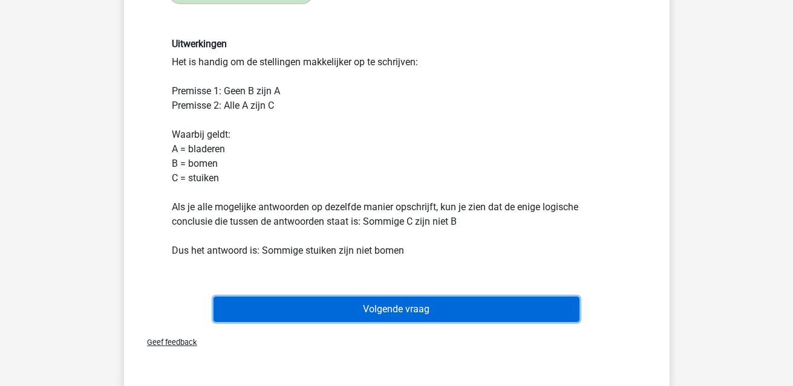
click at [429, 308] on button "Volgende vraag" at bounding box center [396, 309] width 366 height 25
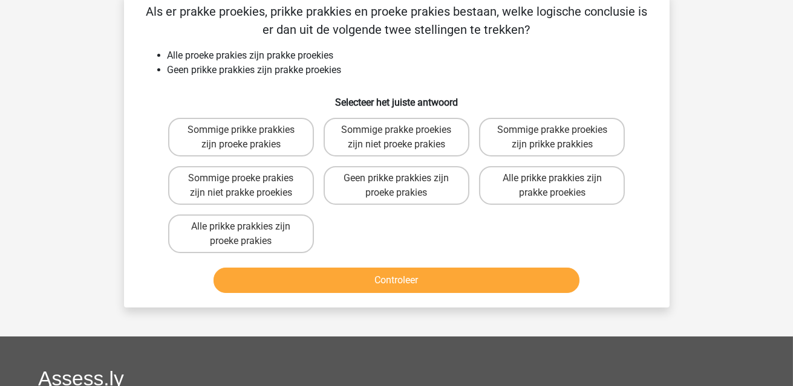
scroll to position [56, 0]
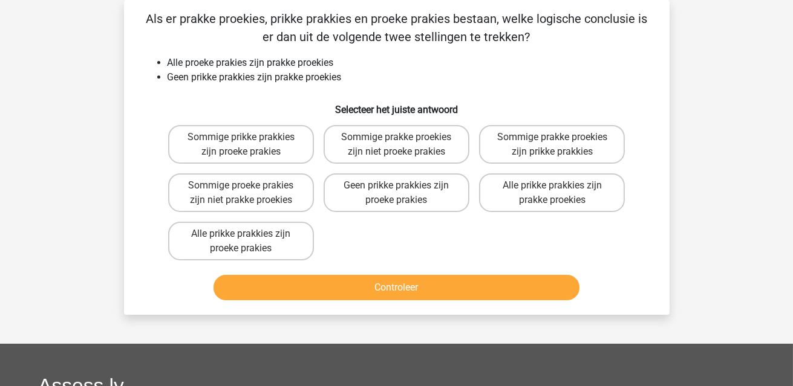
click at [368, 132] on label "Sommige prakke proekies zijn niet proeke prakies" at bounding box center [397, 144] width 146 height 39
click at [396, 137] on input "Sommige prakke proekies zijn niet proeke prakies" at bounding box center [400, 141] width 8 height 8
radio input "true"
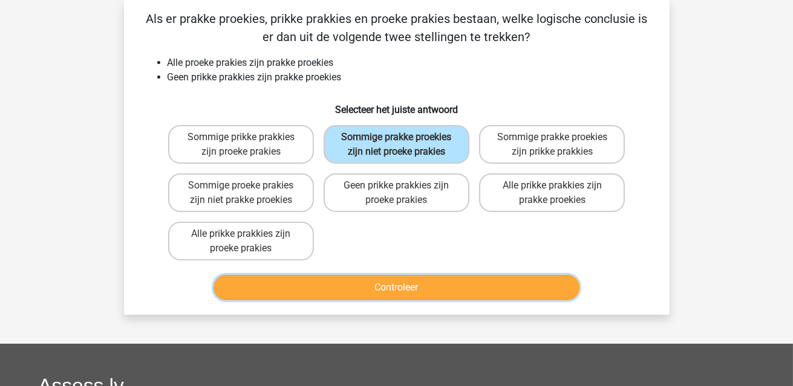
click at [414, 285] on button "Controleer" at bounding box center [396, 287] width 366 height 25
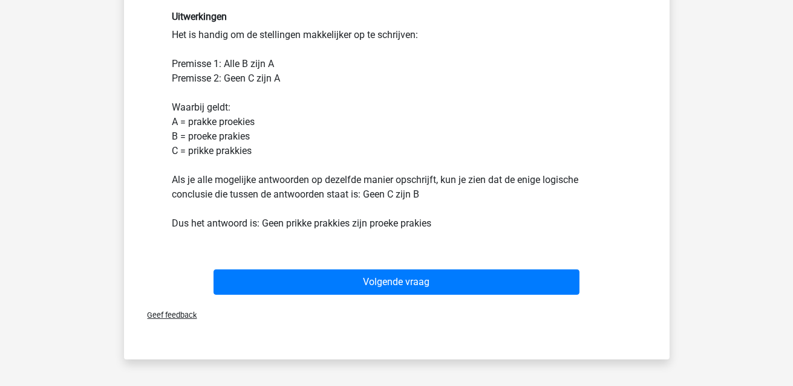
scroll to position [358, 0]
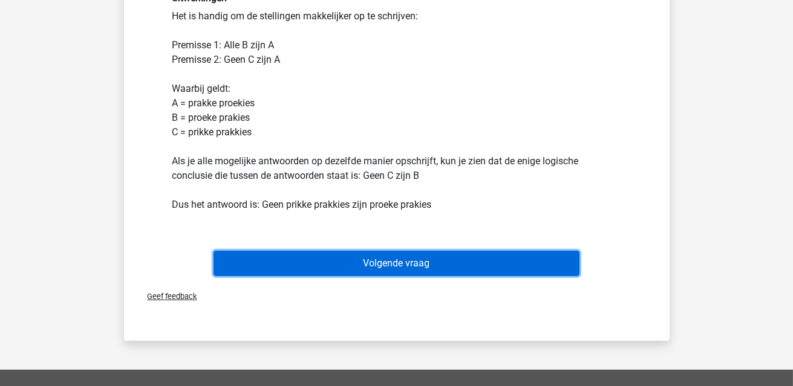
click at [441, 264] on button "Volgende vraag" at bounding box center [396, 263] width 366 height 25
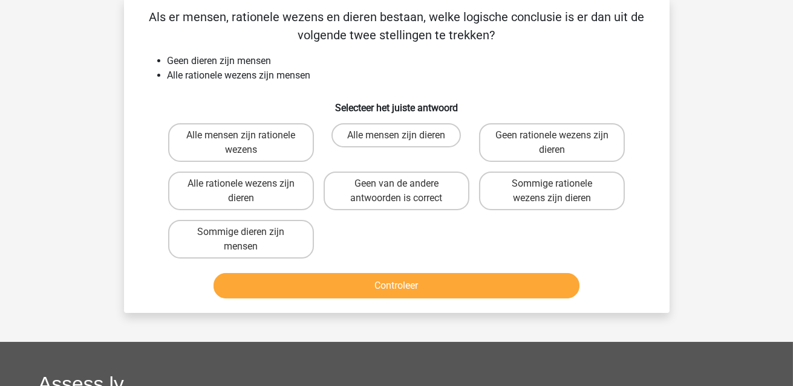
scroll to position [56, 0]
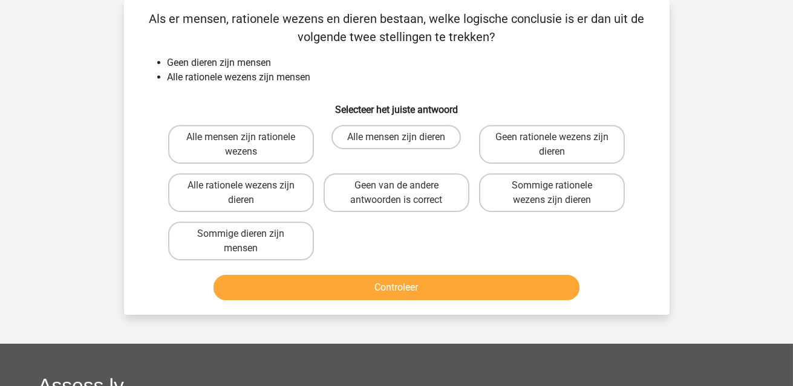
click at [362, 200] on label "Geen van de andere antwoorden is correct" at bounding box center [397, 193] width 146 height 39
click at [396, 194] on input "Geen van de andere antwoorden is correct" at bounding box center [400, 190] width 8 height 8
radio input "true"
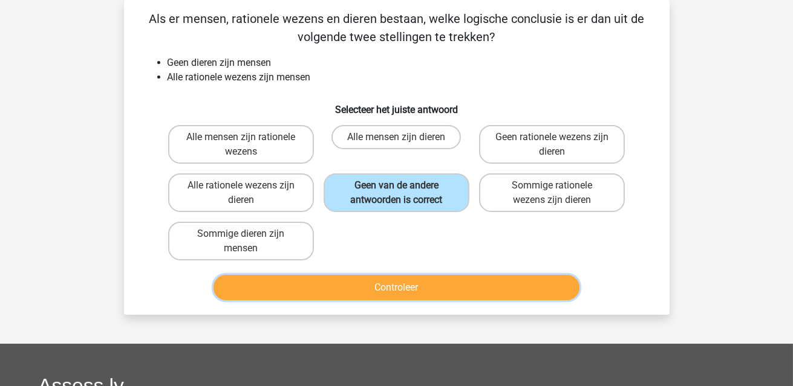
click at [403, 281] on button "Controleer" at bounding box center [396, 287] width 366 height 25
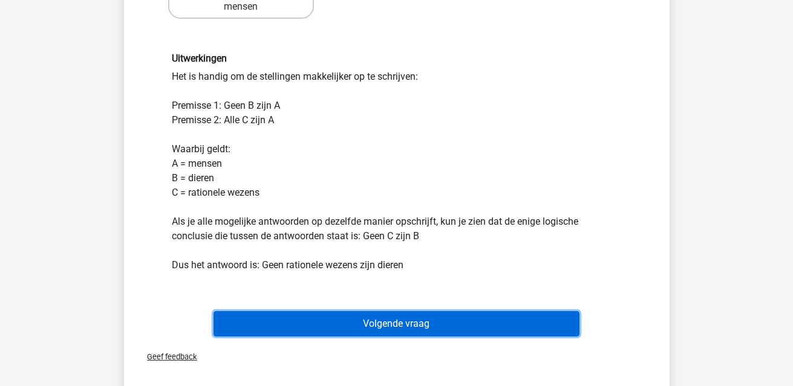
click at [407, 330] on button "Volgende vraag" at bounding box center [396, 323] width 366 height 25
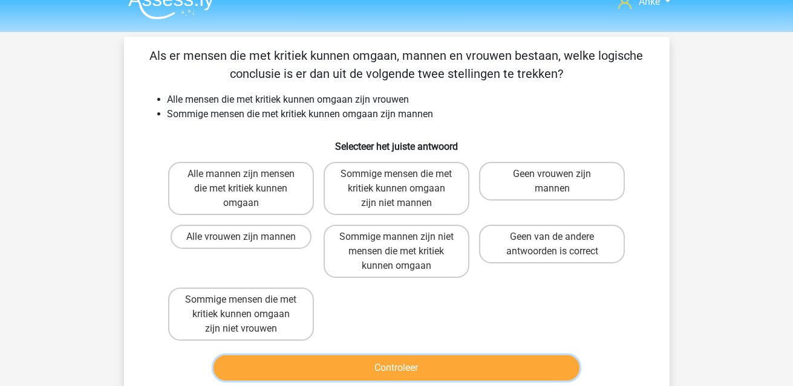
scroll to position [0, 0]
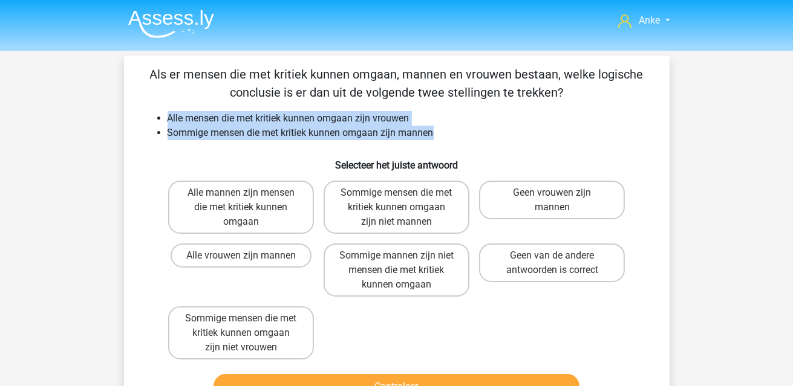
drag, startPoint x: 460, startPoint y: 138, endPoint x: 163, endPoint y: 114, distance: 297.9
click at [163, 114] on ul "Alle mensen die met kritiek kunnen omgaan zijn vrouwen Sommige mensen die met k…" at bounding box center [396, 125] width 507 height 29
copy ul "Alle mensen die met kritiek kunnen omgaan zijn vrouwen Sommige mensen die met k…"
click at [424, 214] on label "Sommige mensen die met kritiek kunnen omgaan zijn niet mannen" at bounding box center [397, 207] width 146 height 53
click at [404, 201] on input "Sommige mensen die met kritiek kunnen omgaan zijn niet mannen" at bounding box center [400, 197] width 8 height 8
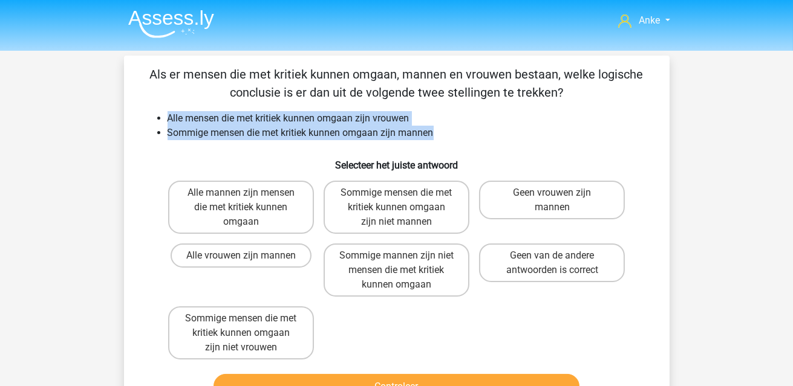
radio input "true"
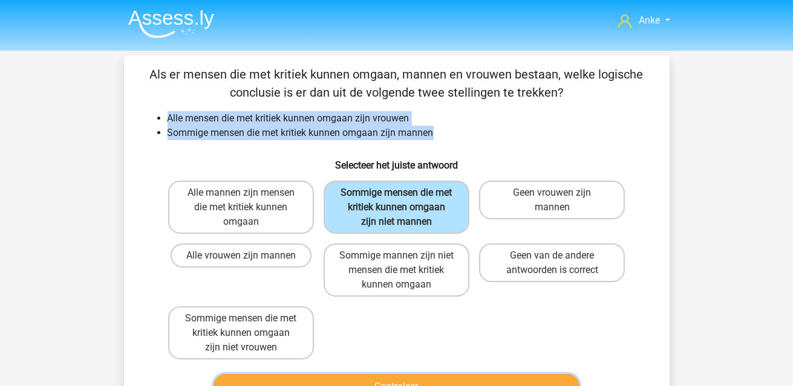
click at [477, 378] on button "Controleer" at bounding box center [396, 386] width 366 height 25
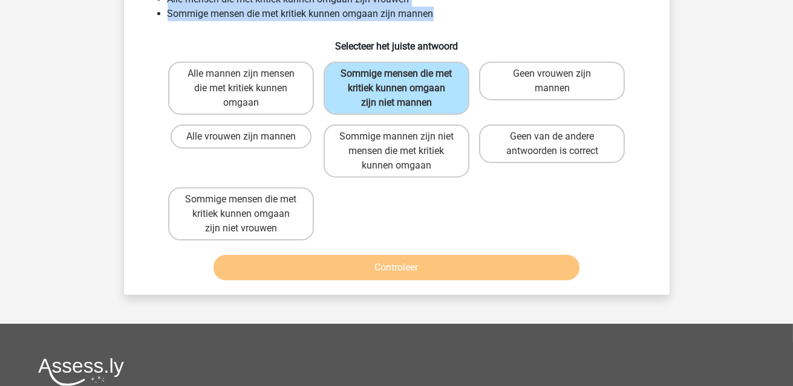
scroll to position [120, 0]
